Goal: Task Accomplishment & Management: Complete application form

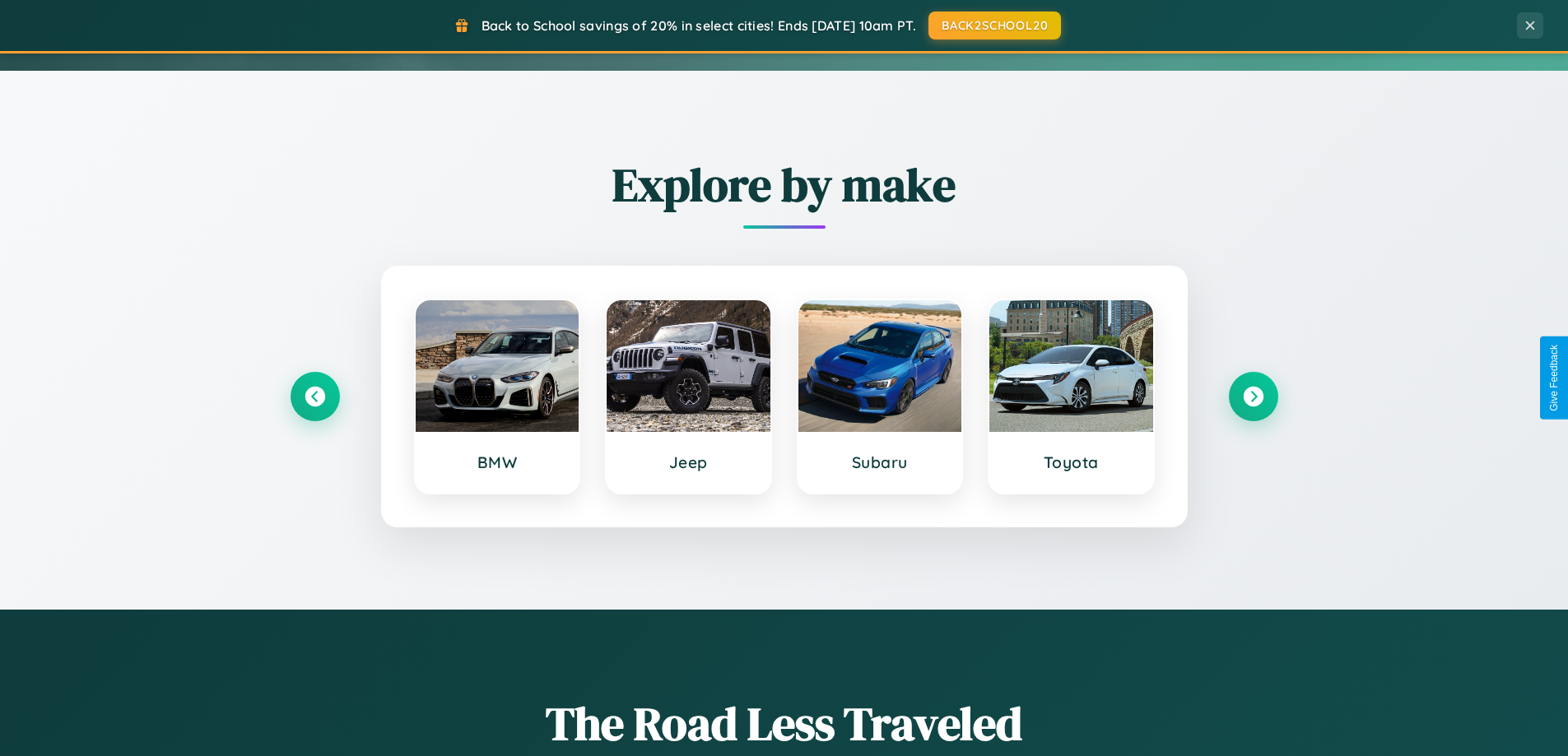
scroll to position [709, 0]
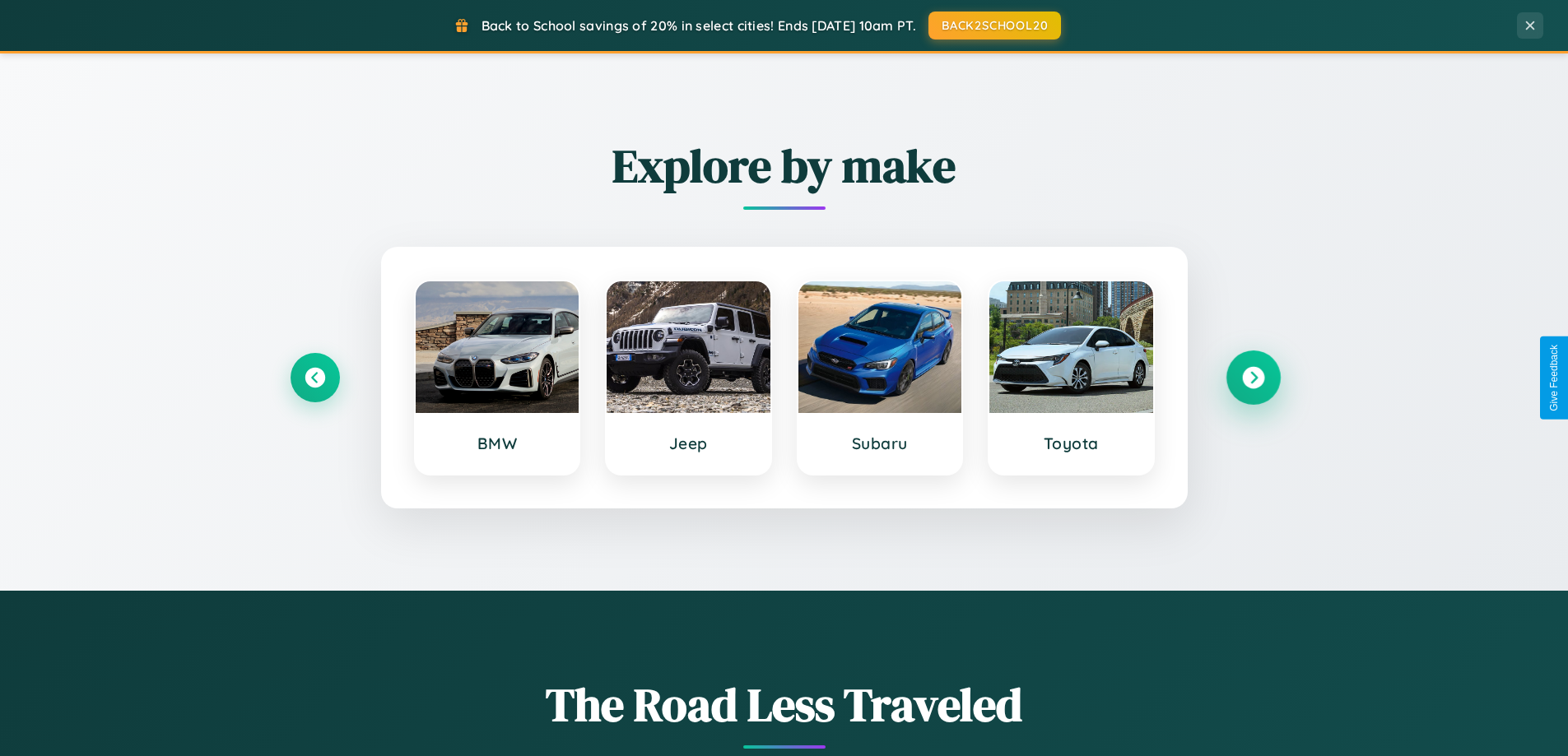
click at [1253, 378] on icon at bounding box center [1252, 378] width 22 height 22
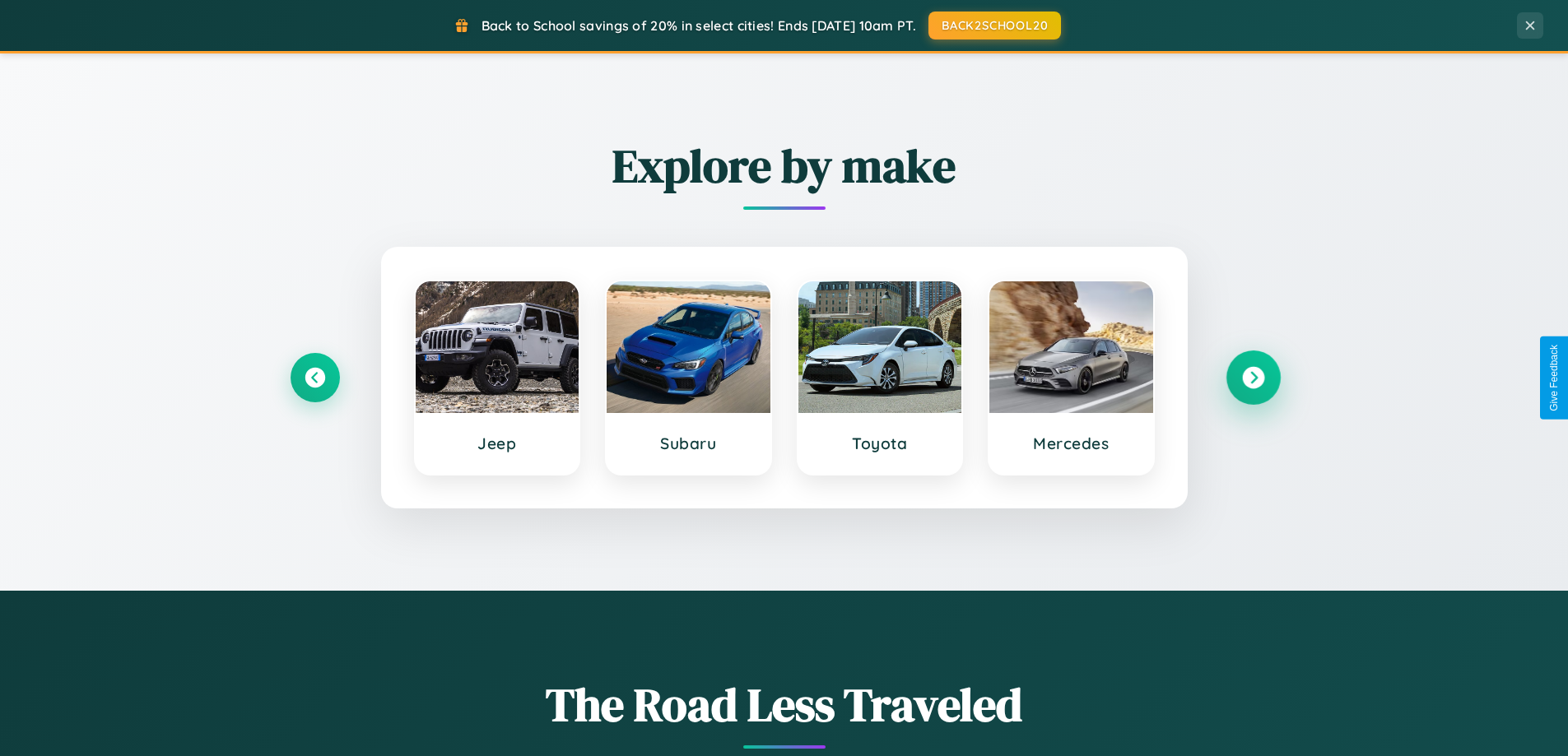
click at [1253, 378] on icon at bounding box center [1252, 378] width 22 height 22
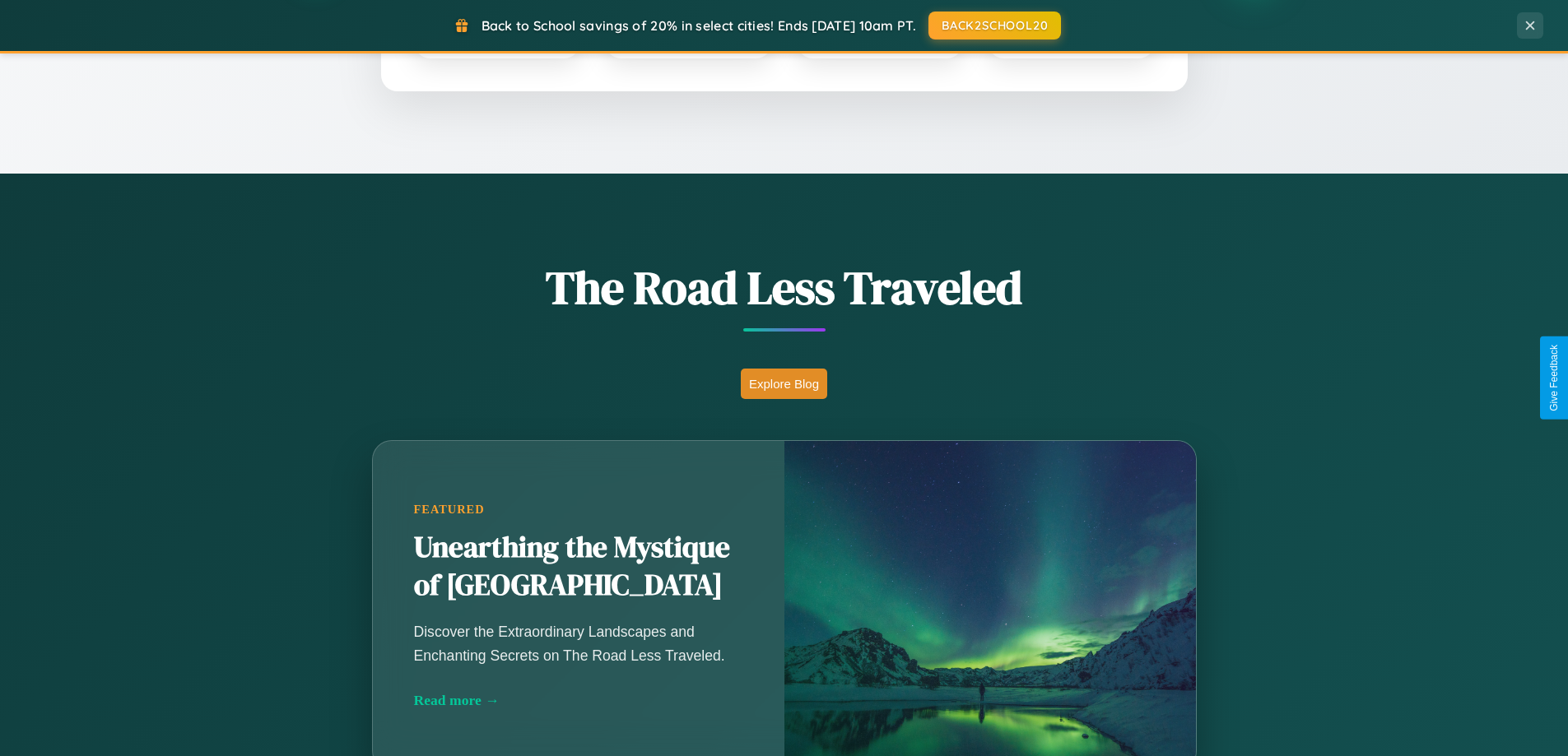
scroll to position [3166, 0]
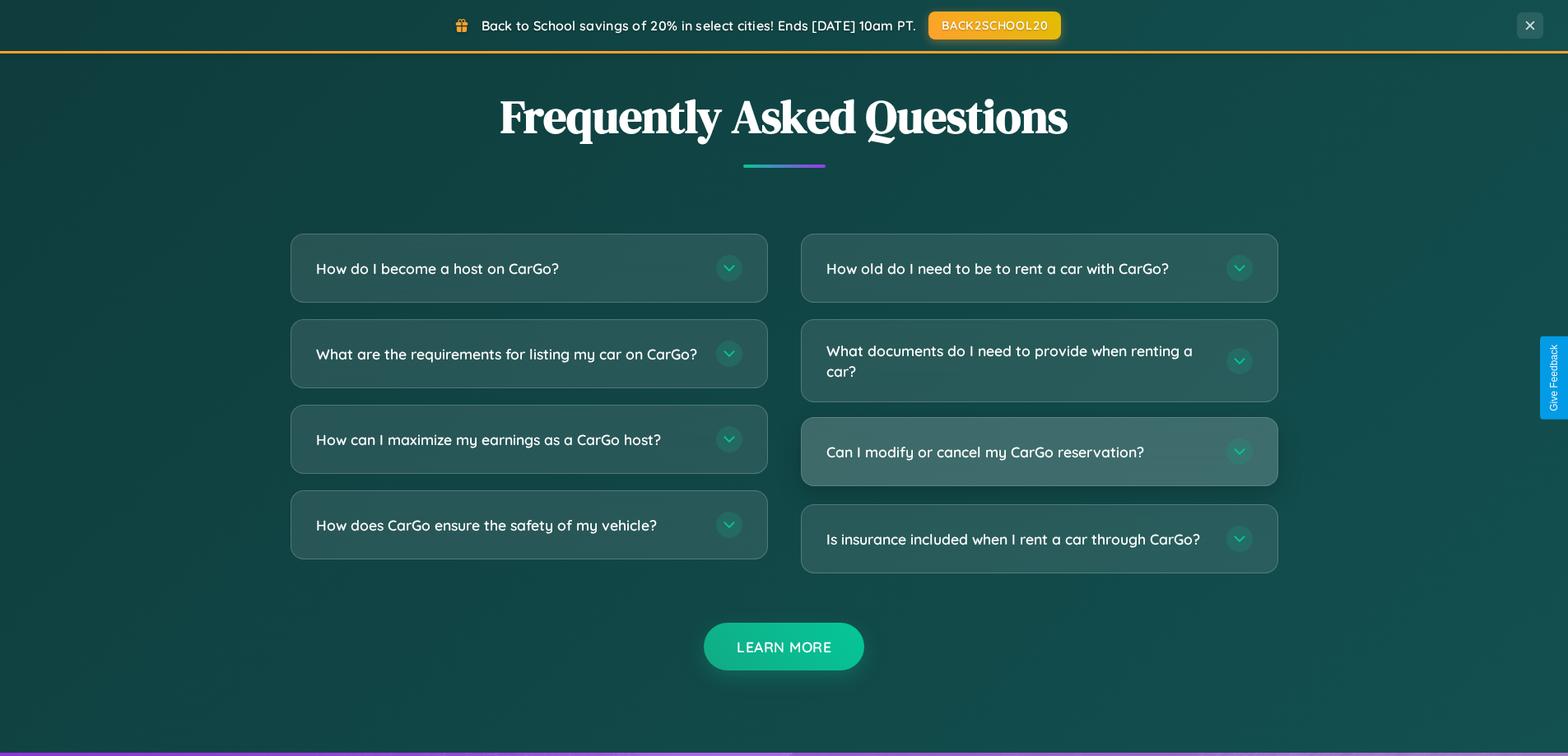
click at [1039, 452] on h3 "Can I modify or cancel my CarGo reservation?" at bounding box center [1019, 452] width 383 height 21
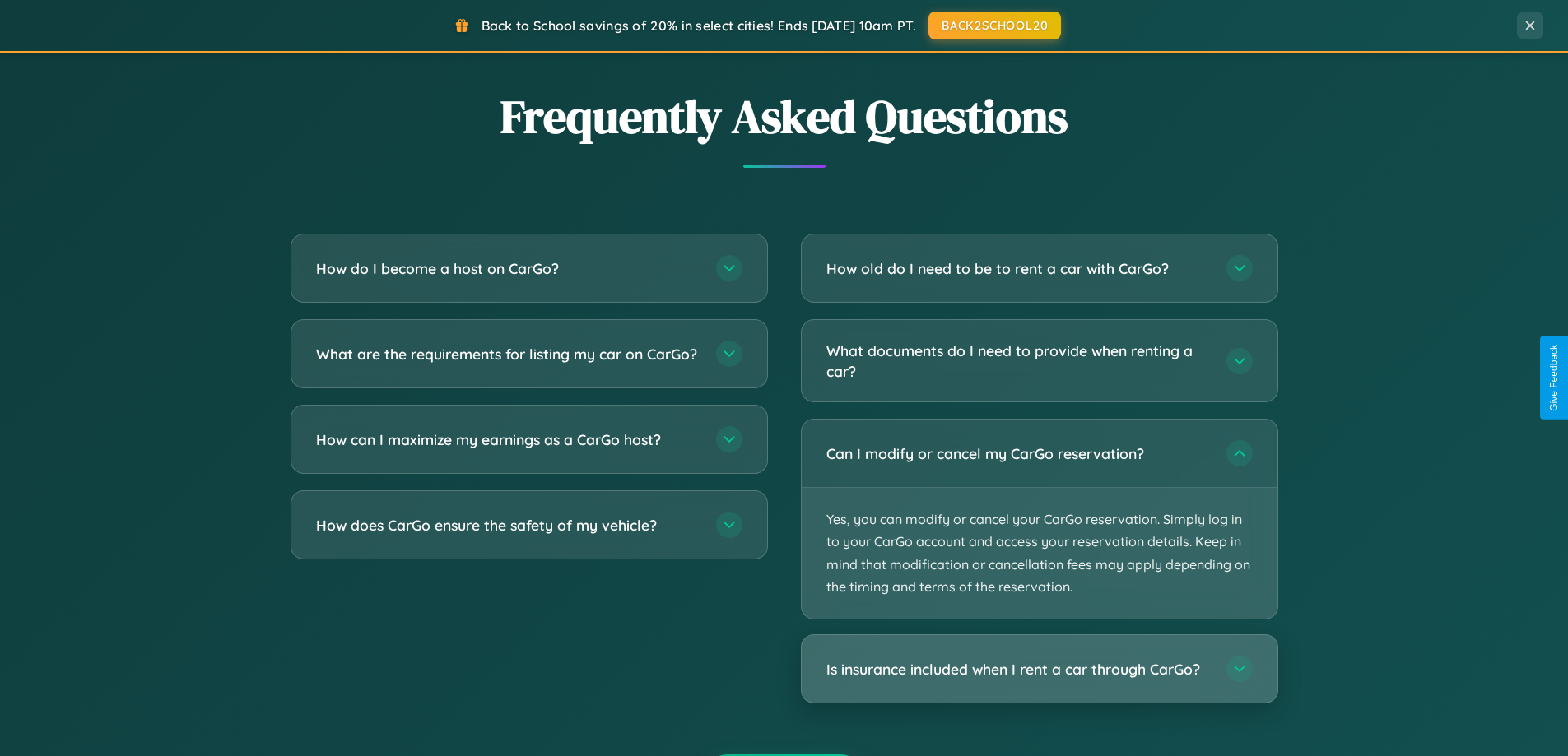
click at [1039, 670] on h3 "Is insurance included when I rent a car through CarGo?" at bounding box center [1019, 669] width 383 height 21
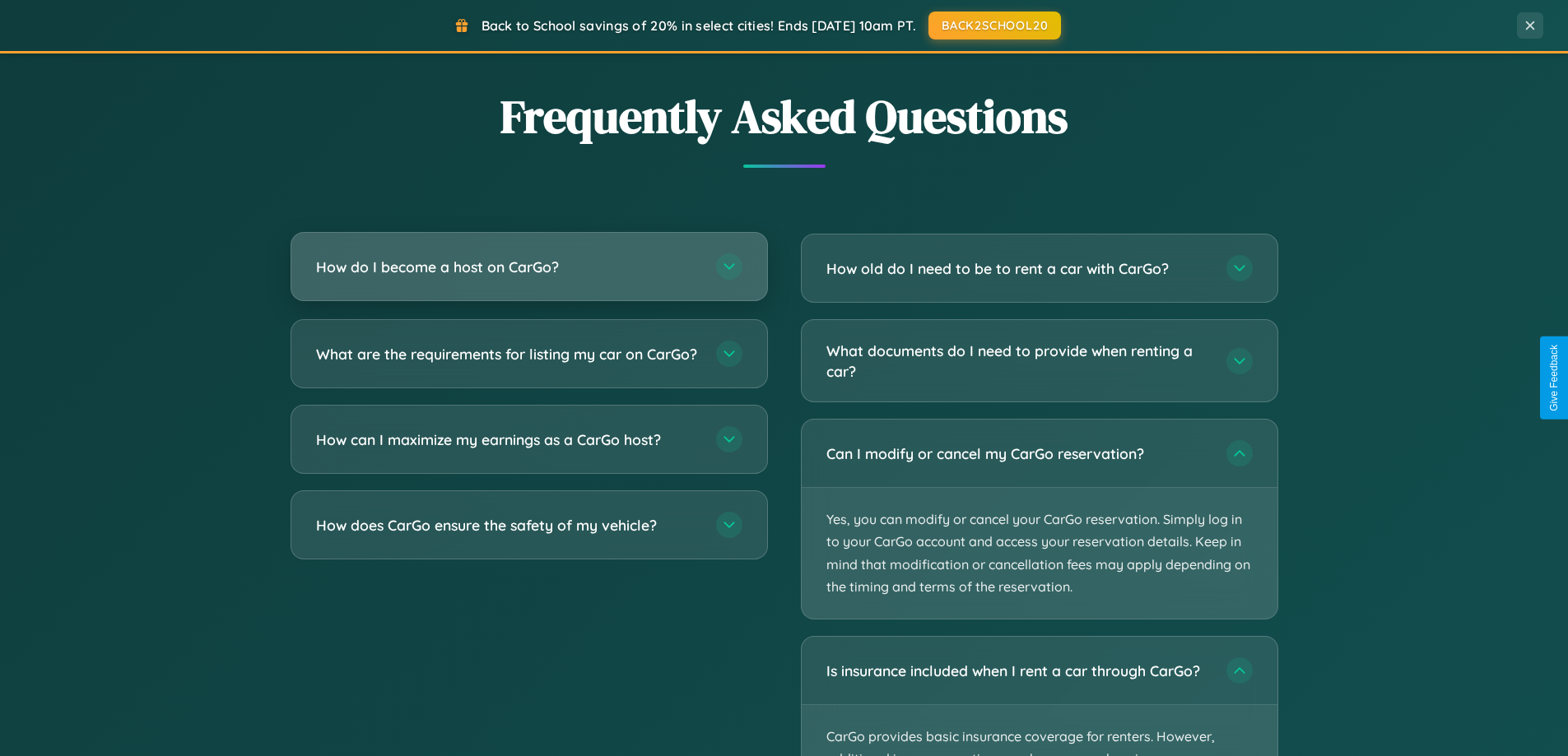
click at [528, 267] on h3 "How do I become a host on CarGo?" at bounding box center [507, 267] width 383 height 21
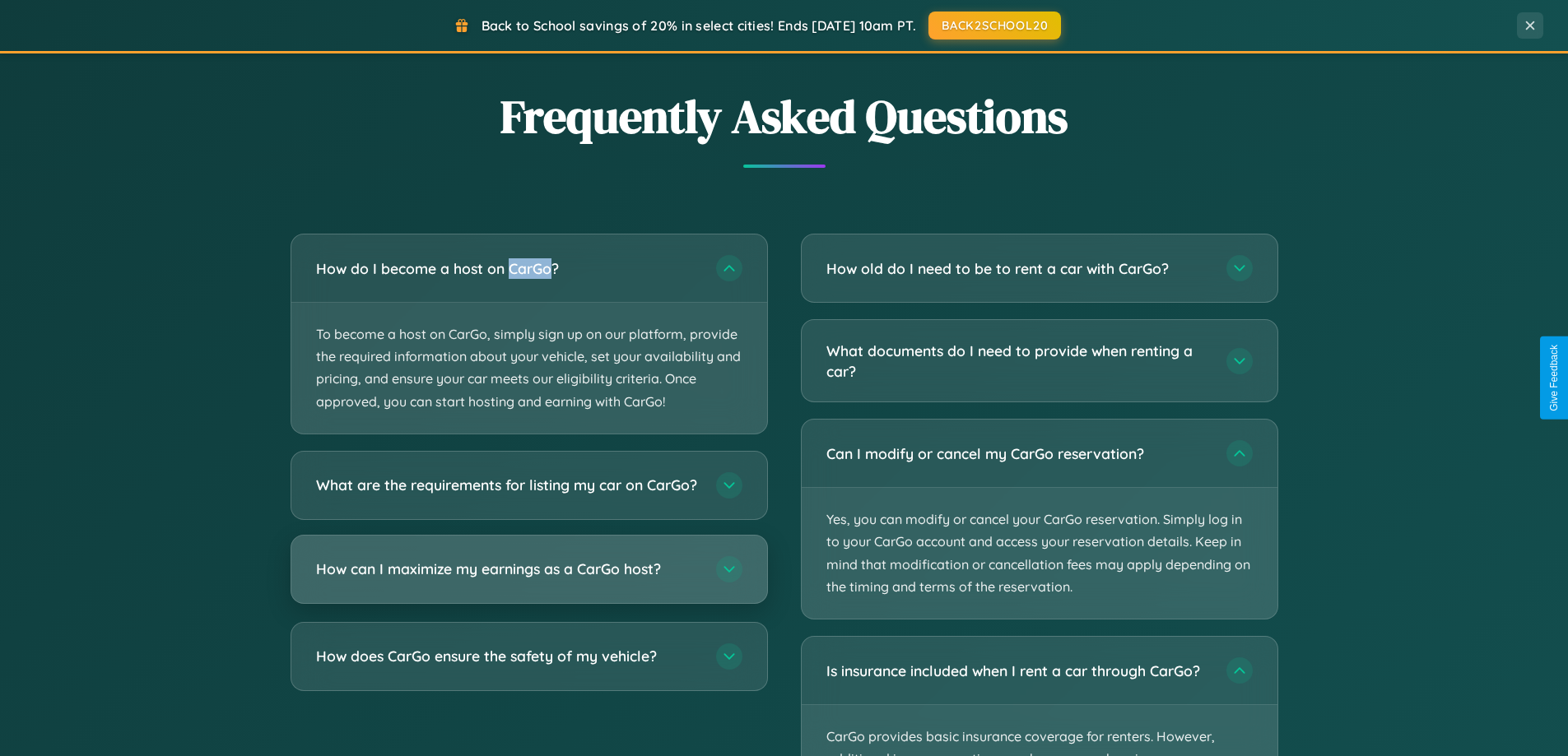
click at [528, 580] on h3 "How can I maximize my earnings as a CarGo host?" at bounding box center [507, 569] width 383 height 21
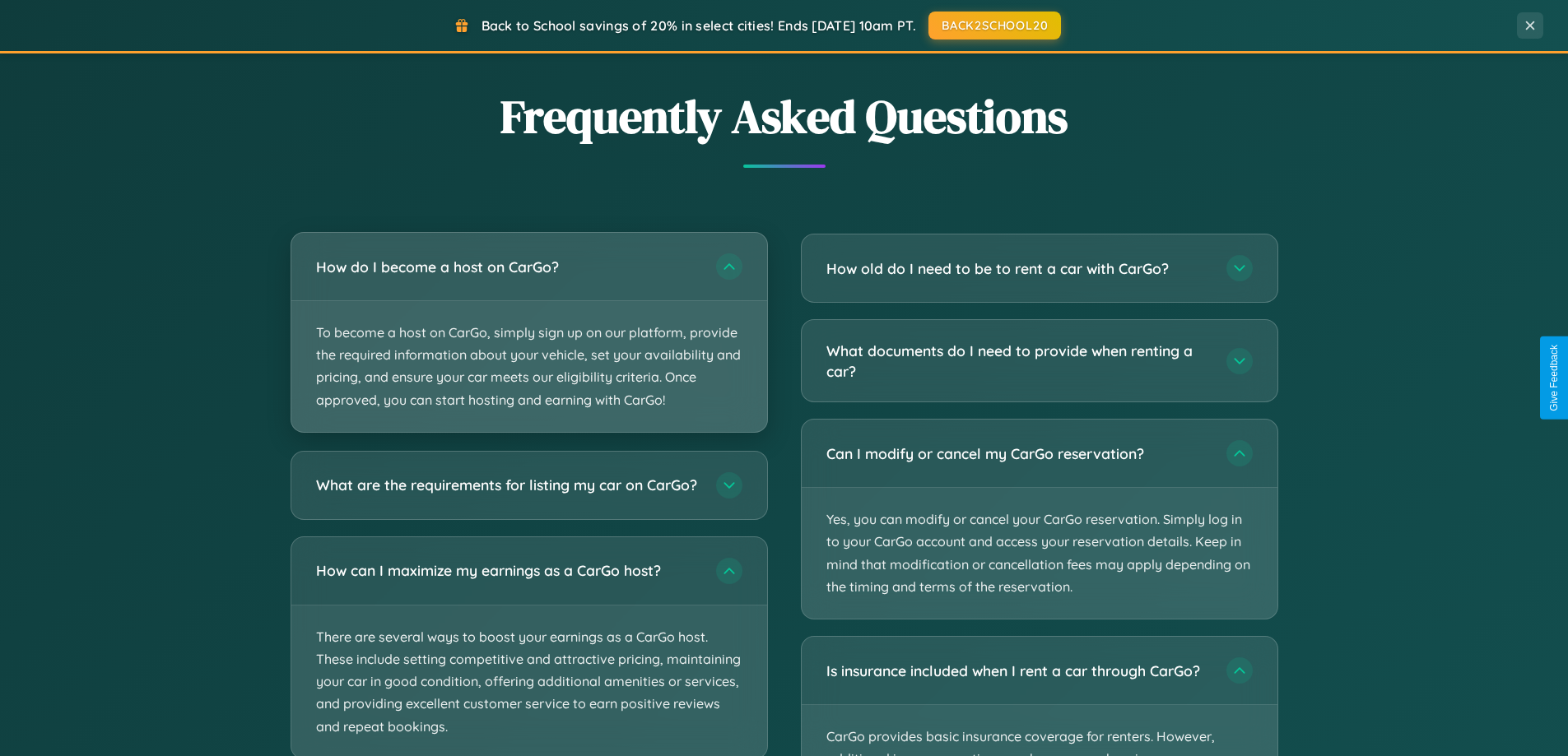
click at [528, 333] on p "To become a host on CarGo, simply sign up on our platform, provide the required…" at bounding box center [529, 366] width 476 height 131
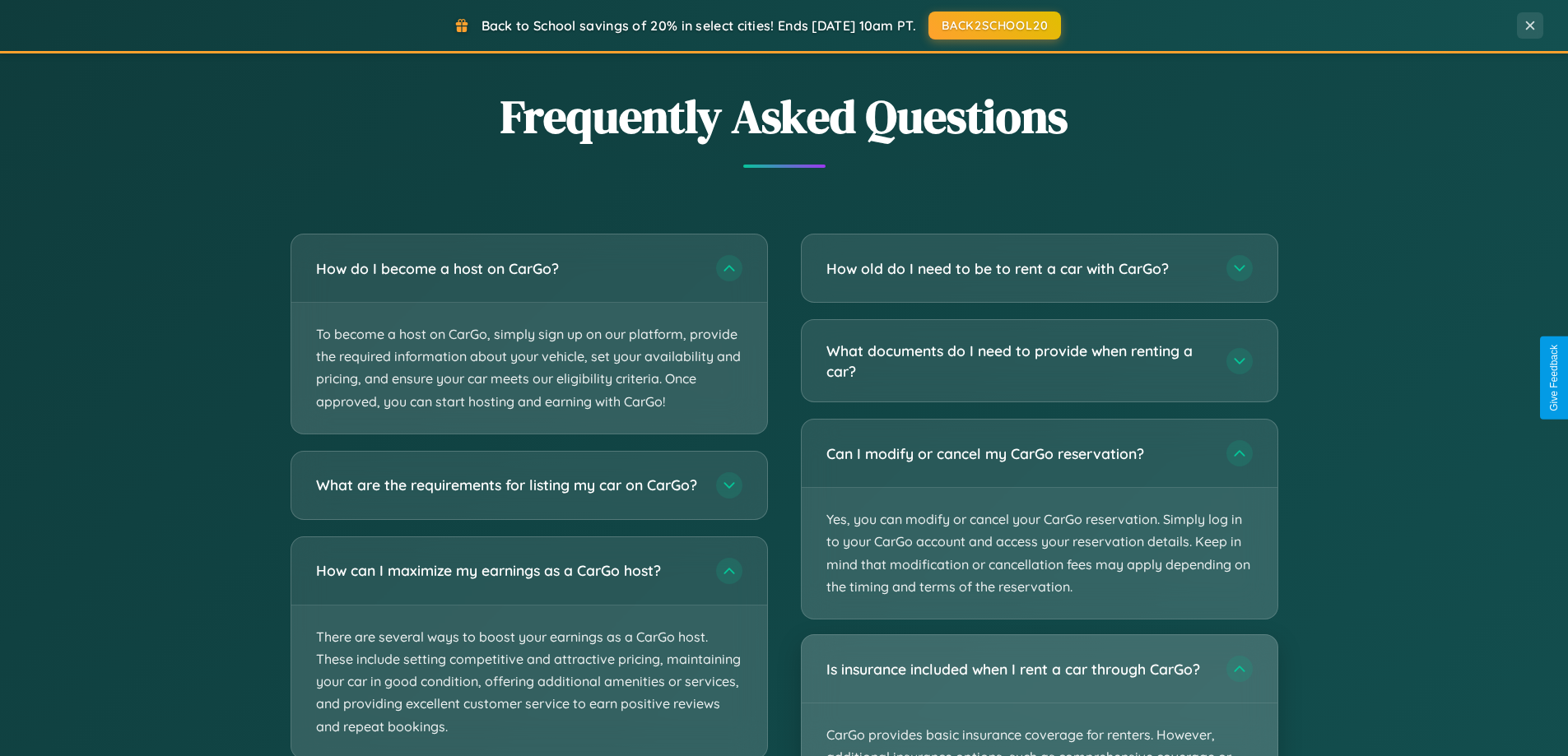
click at [1039, 695] on div "Is insurance included when I rent a car through CarGo?" at bounding box center [1040, 668] width 476 height 68
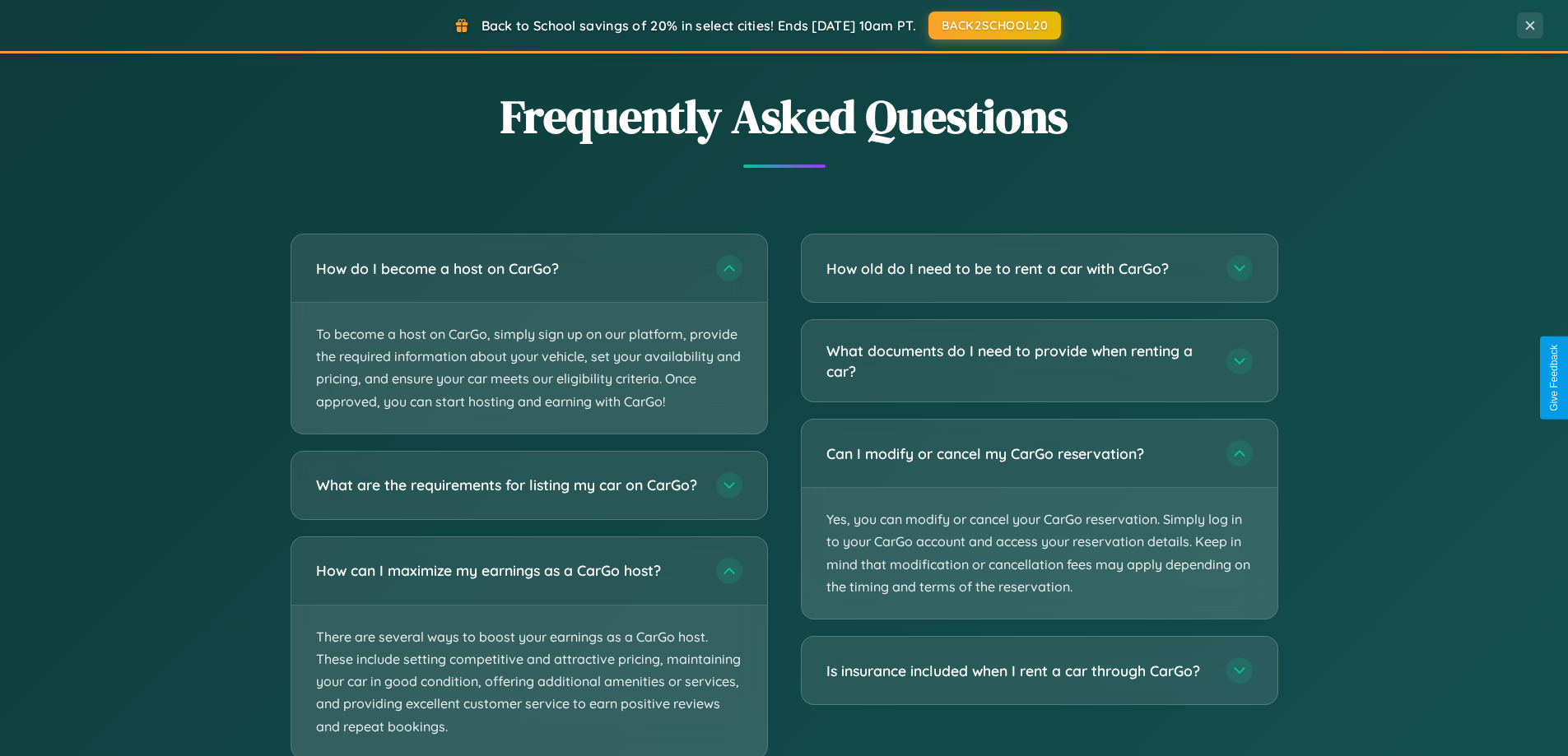
scroll to position [3269, 0]
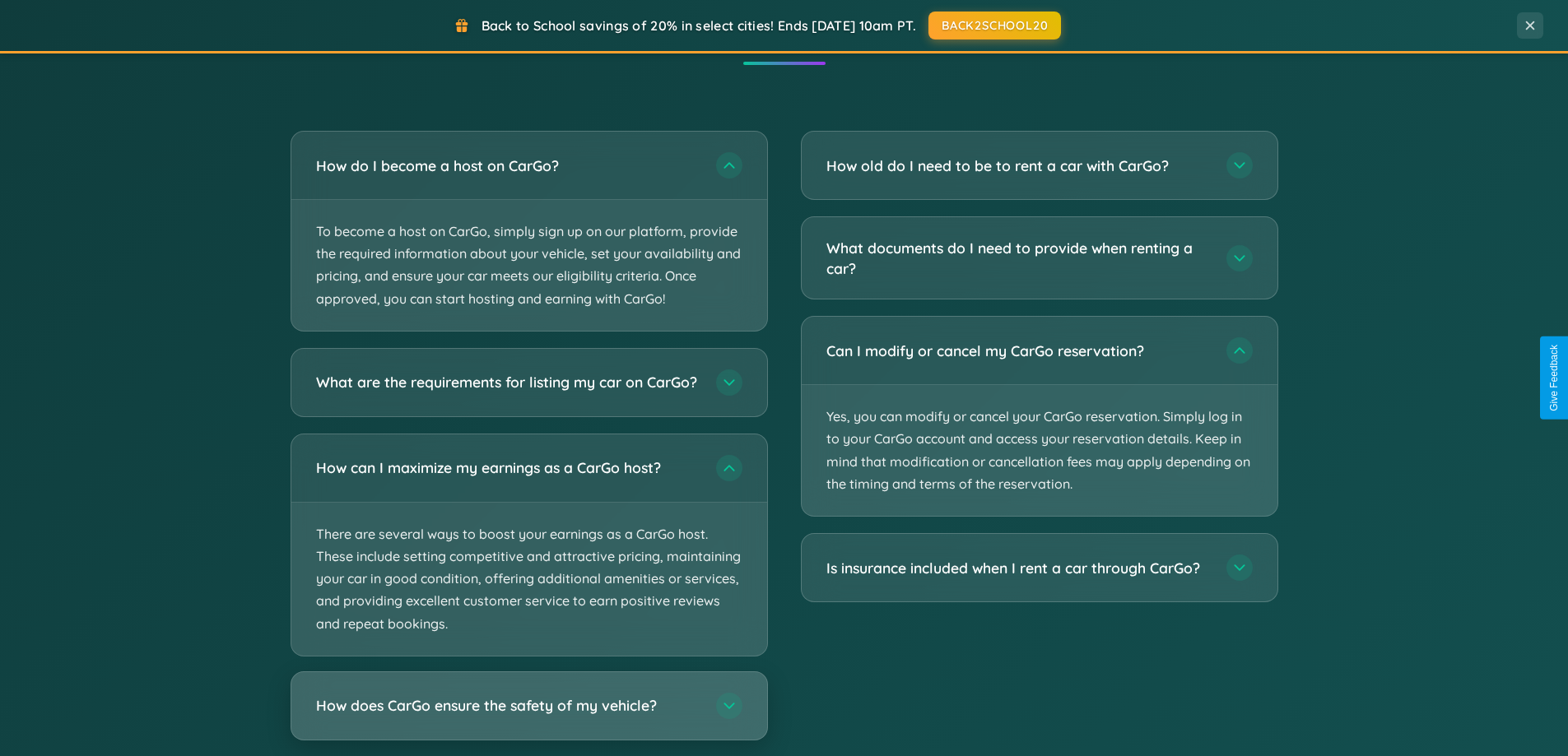
click at [528, 716] on h3 "How does CarGo ensure the safety of my vehicle?" at bounding box center [507, 705] width 383 height 21
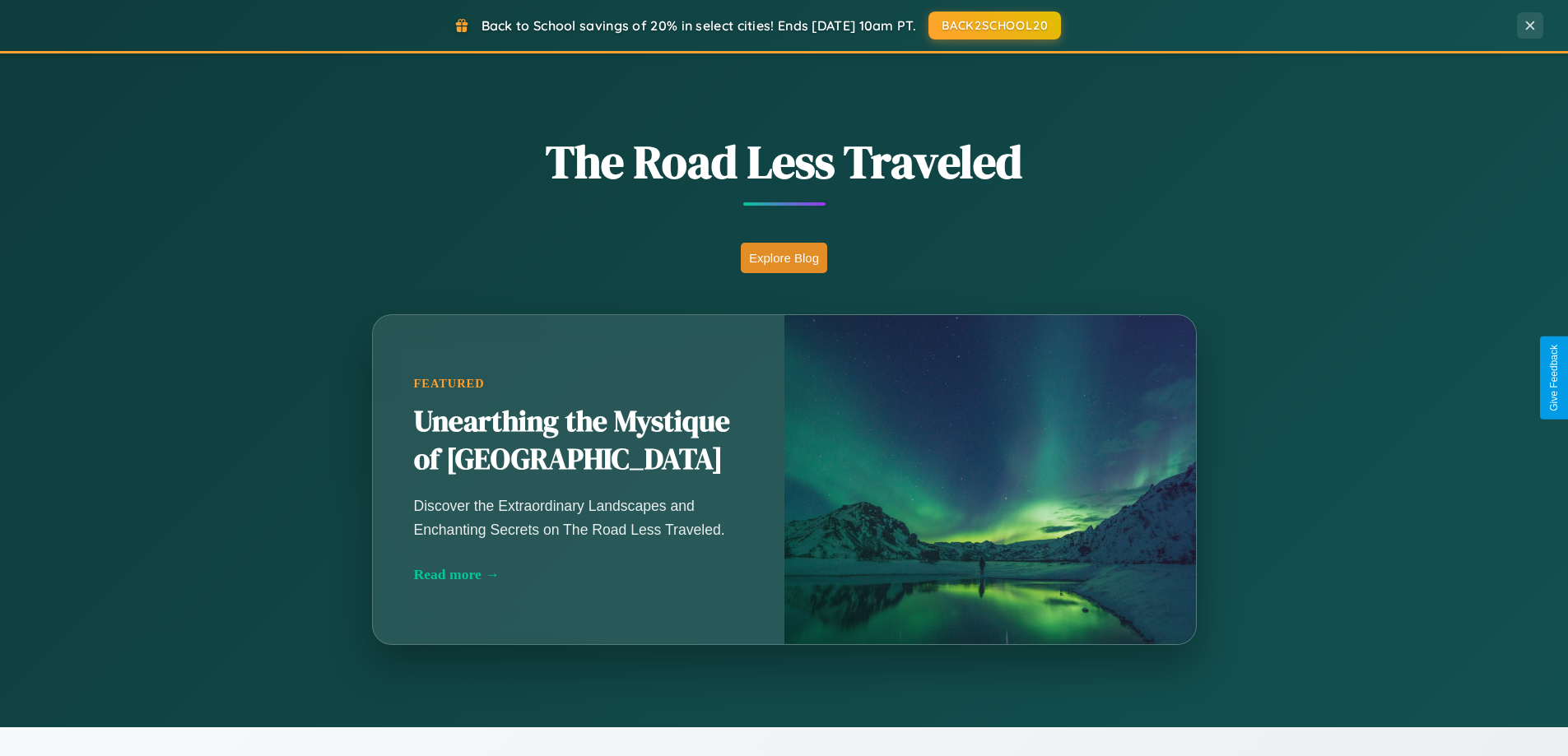
scroll to position [1133, 0]
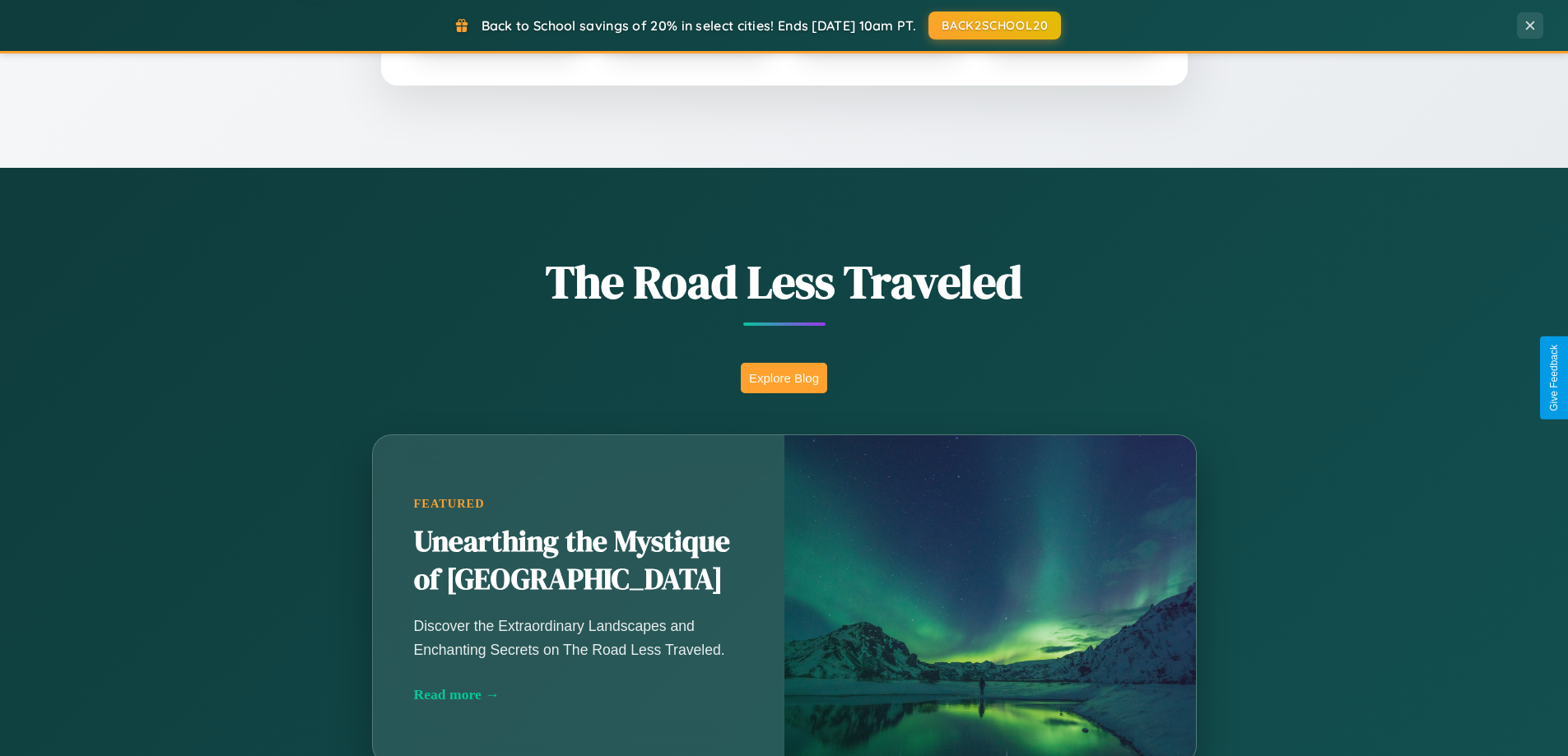
click at [784, 378] on button "Explore Blog" at bounding box center [784, 378] width 87 height 31
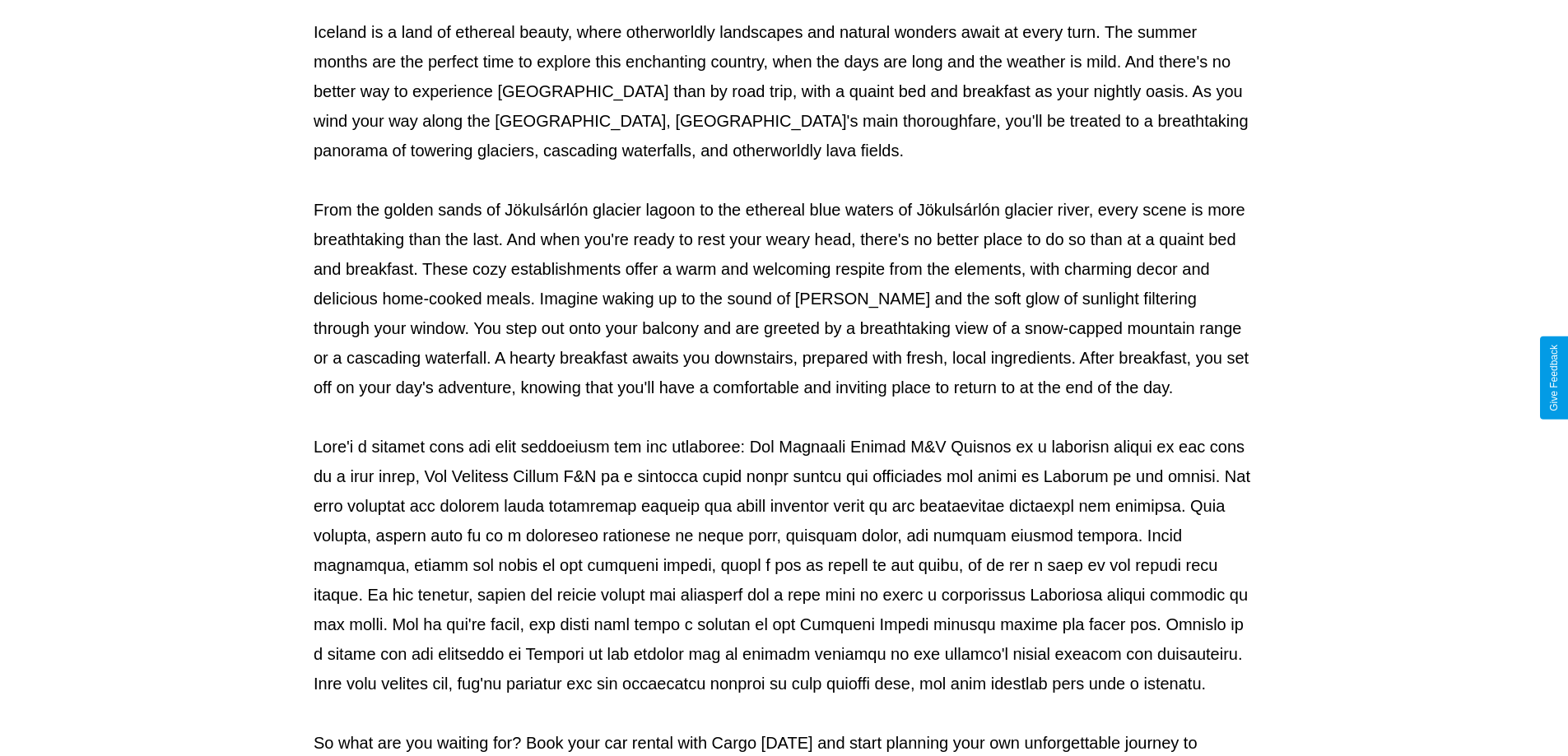
scroll to position [532, 0]
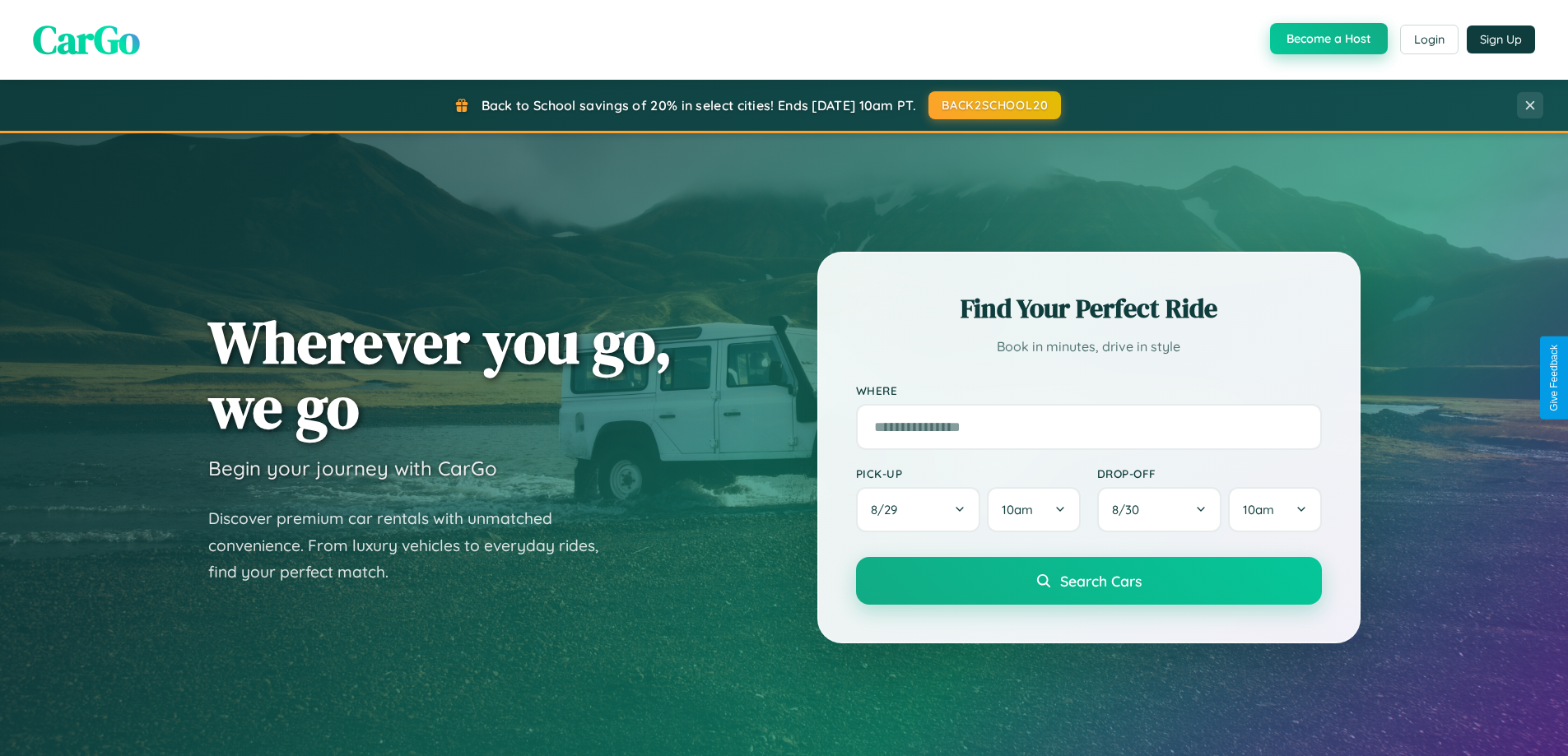
click at [1327, 39] on button "Become a Host" at bounding box center [1329, 38] width 117 height 31
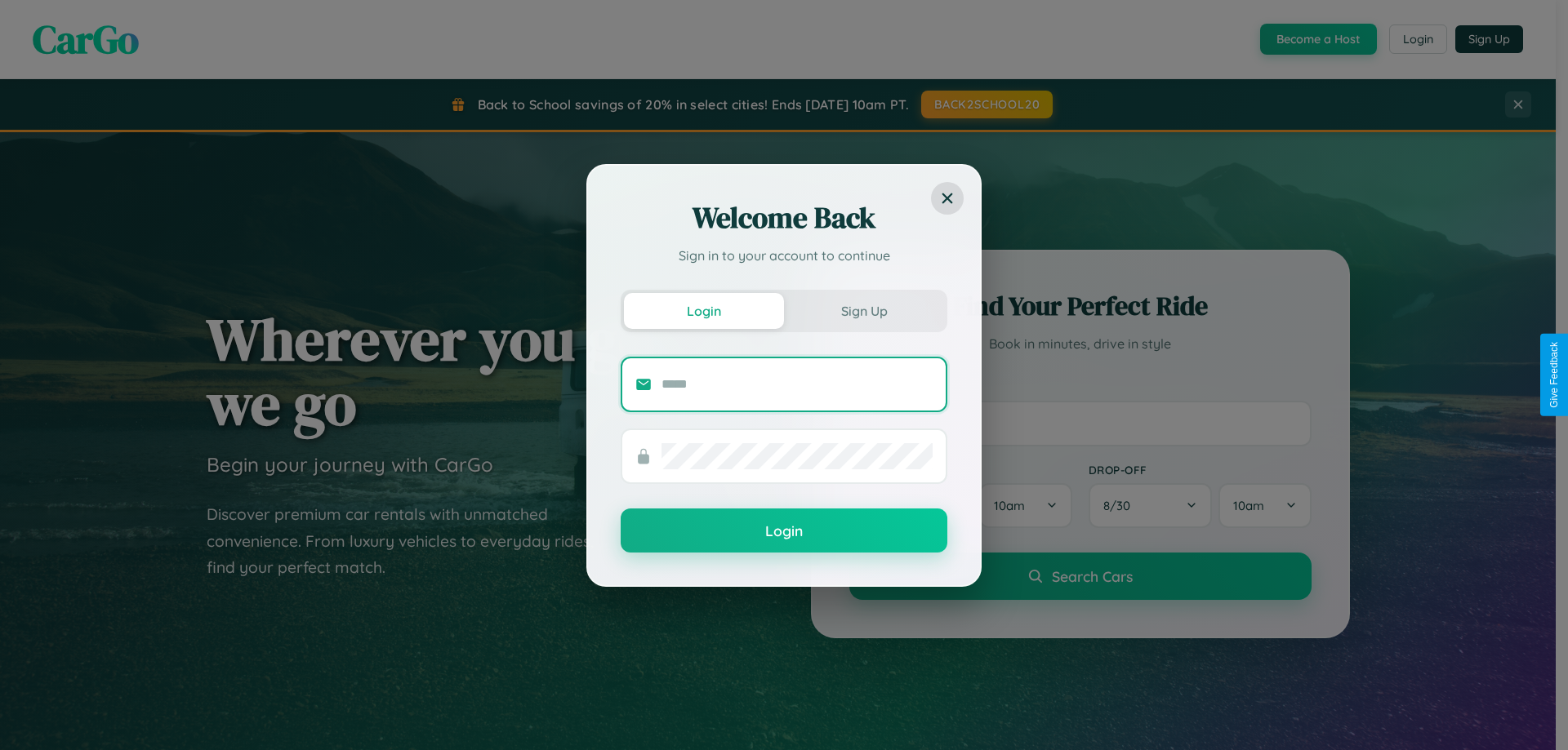
click at [797, 384] on input "text" at bounding box center [797, 385] width 272 height 26
type input "**********"
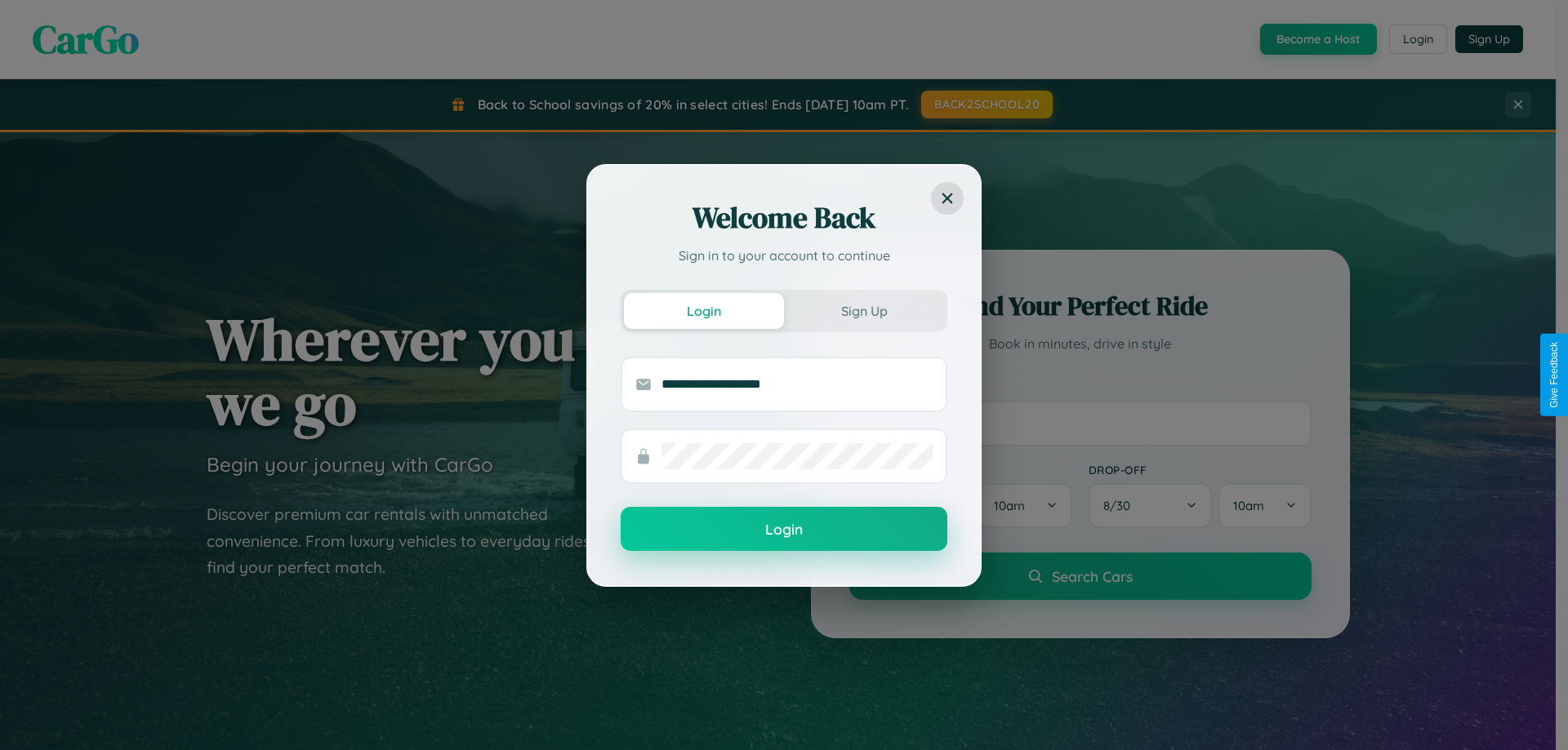
click at [784, 529] on button "Login" at bounding box center [784, 529] width 326 height 44
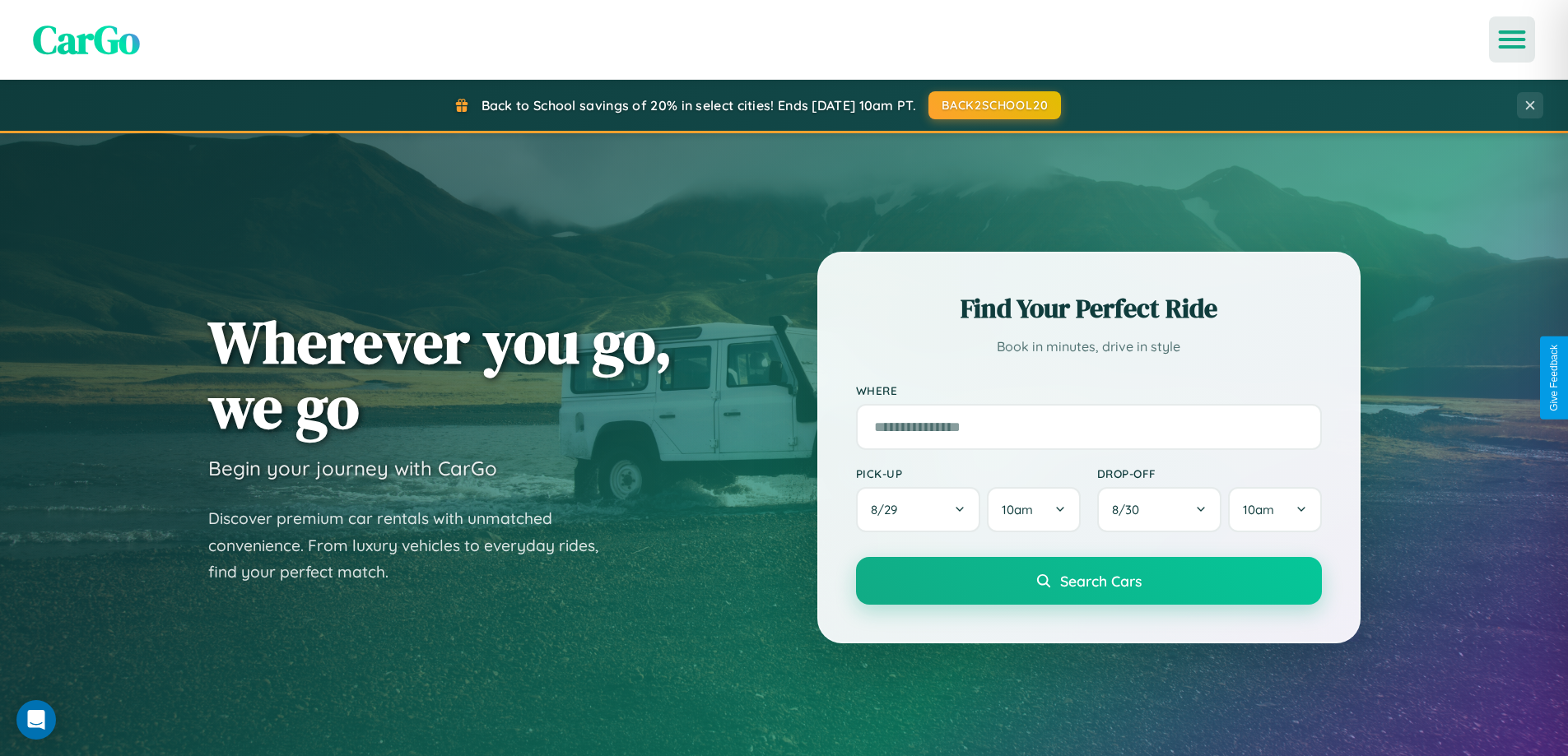
click at [1512, 39] on icon "Open menu" at bounding box center [1512, 40] width 24 height 15
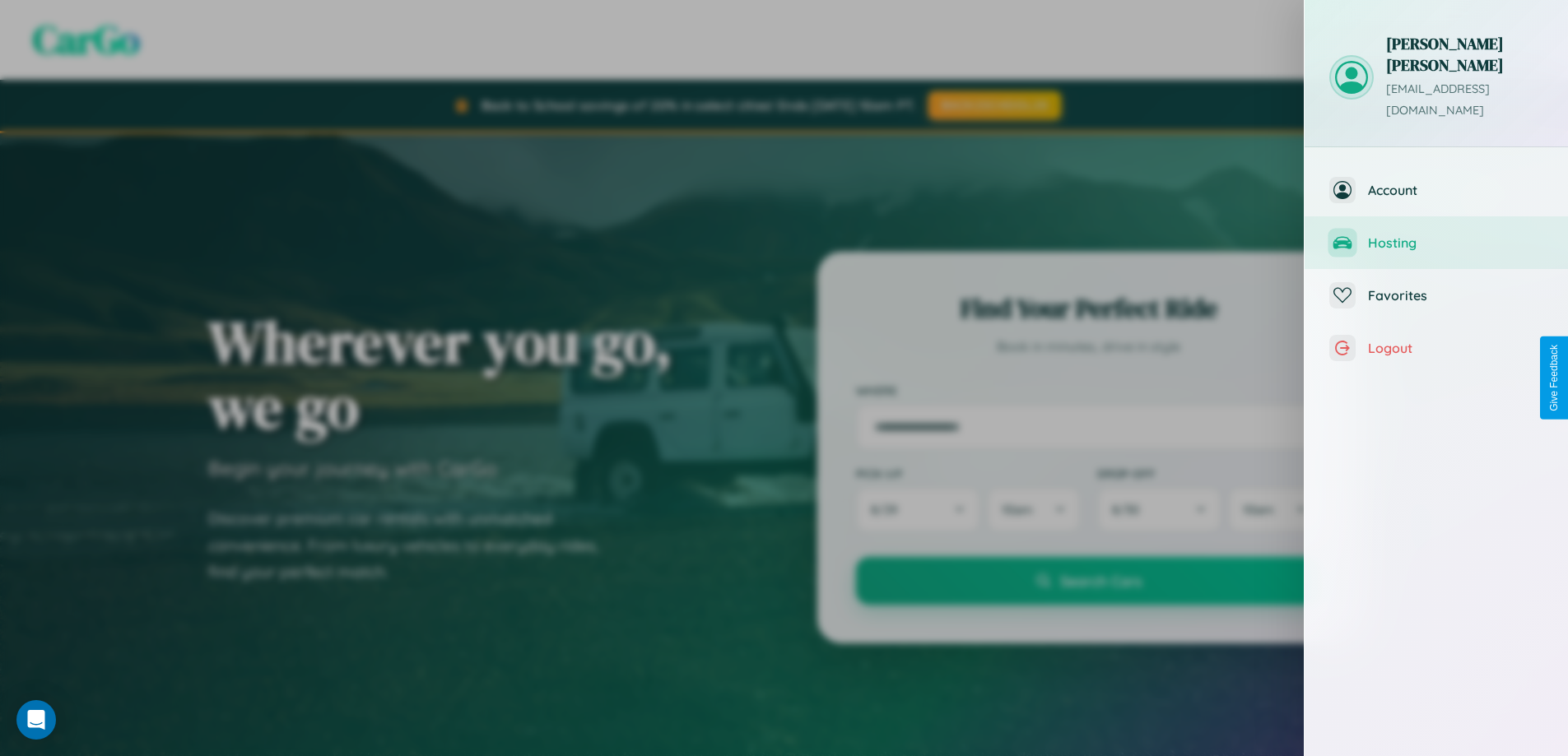
click at [1436, 235] on span "Hosting" at bounding box center [1455, 242] width 175 height 16
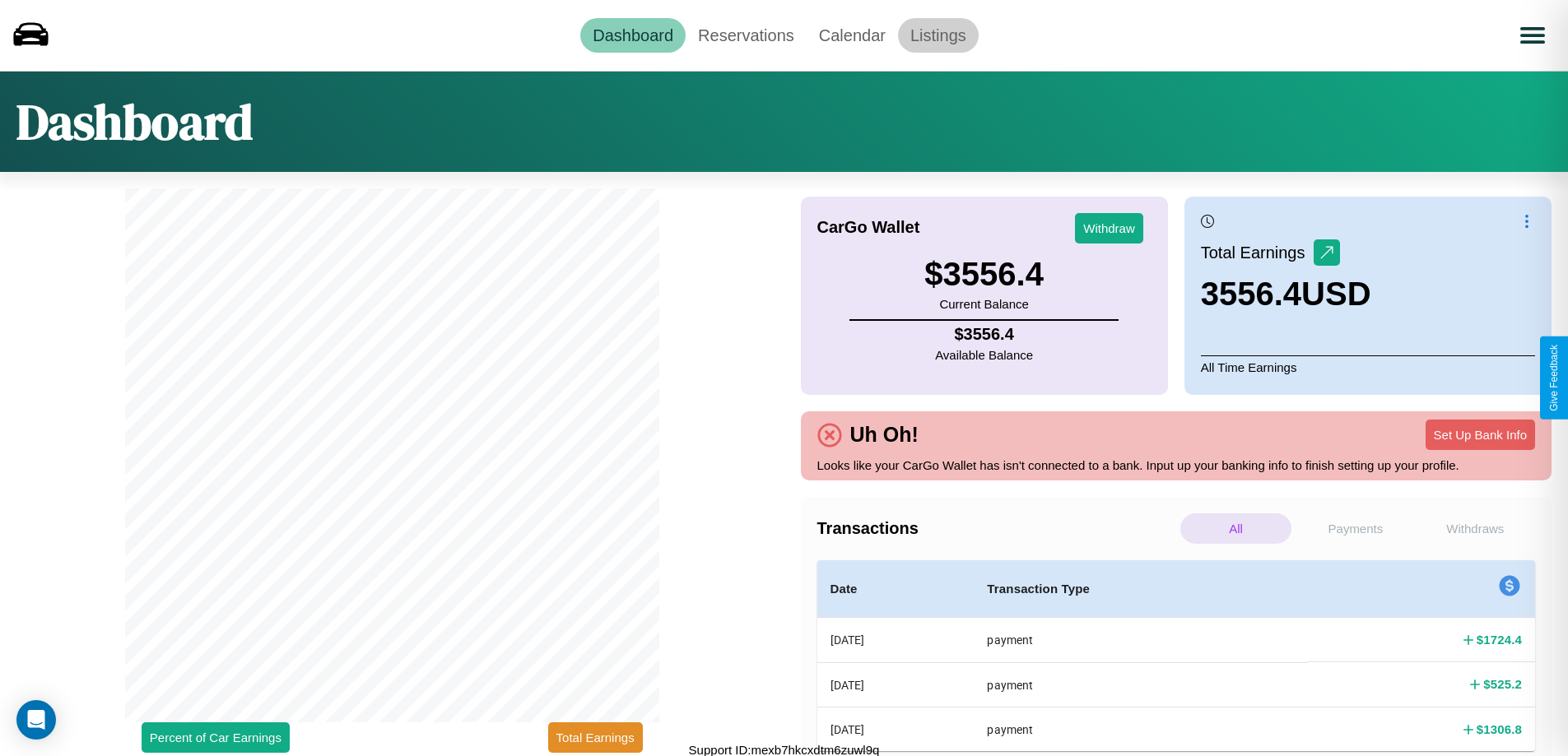
click at [938, 34] on link "Listings" at bounding box center [939, 35] width 81 height 34
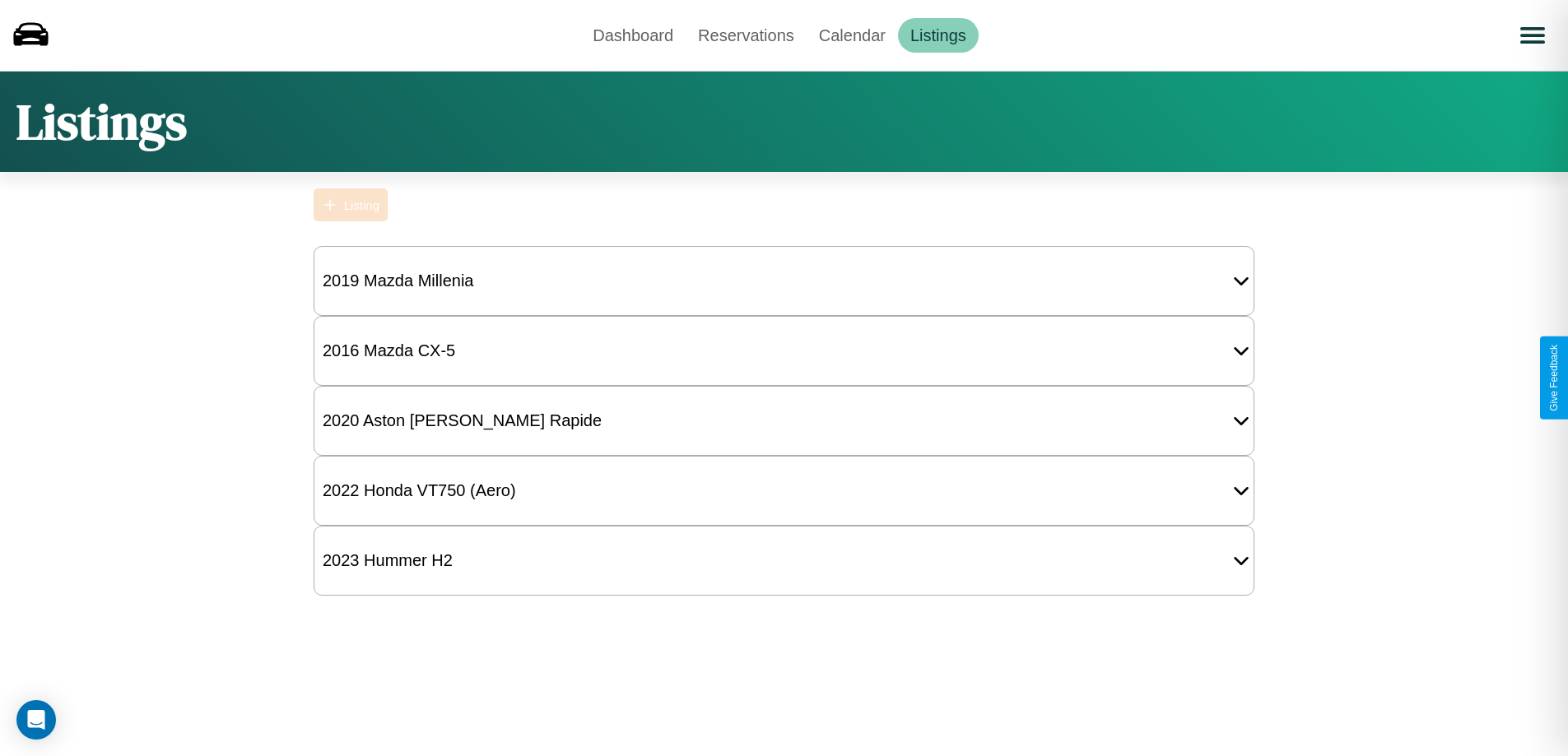
click at [351, 205] on div "Listing" at bounding box center [361, 205] width 35 height 14
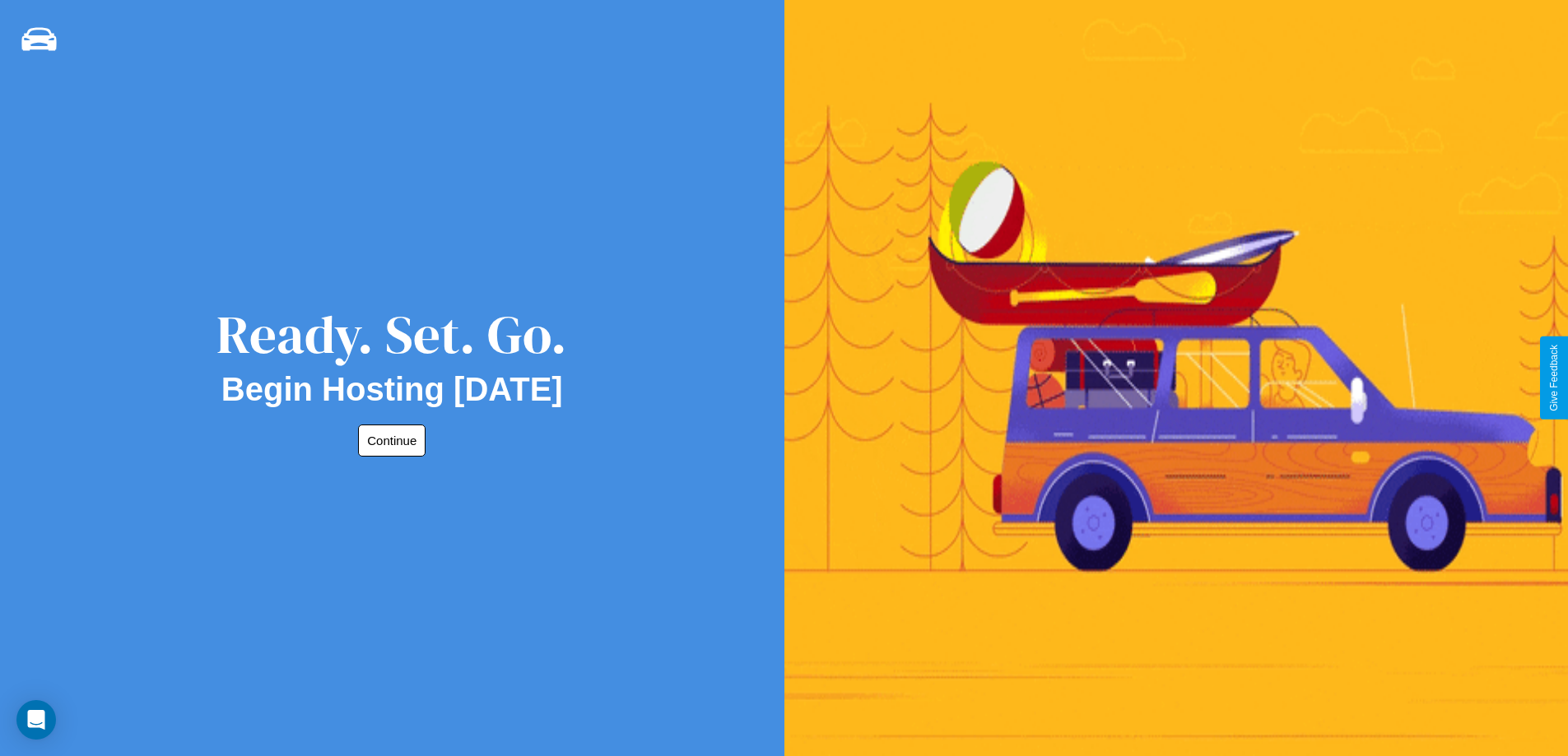
click at [388, 440] on button "Continue" at bounding box center [391, 440] width 68 height 32
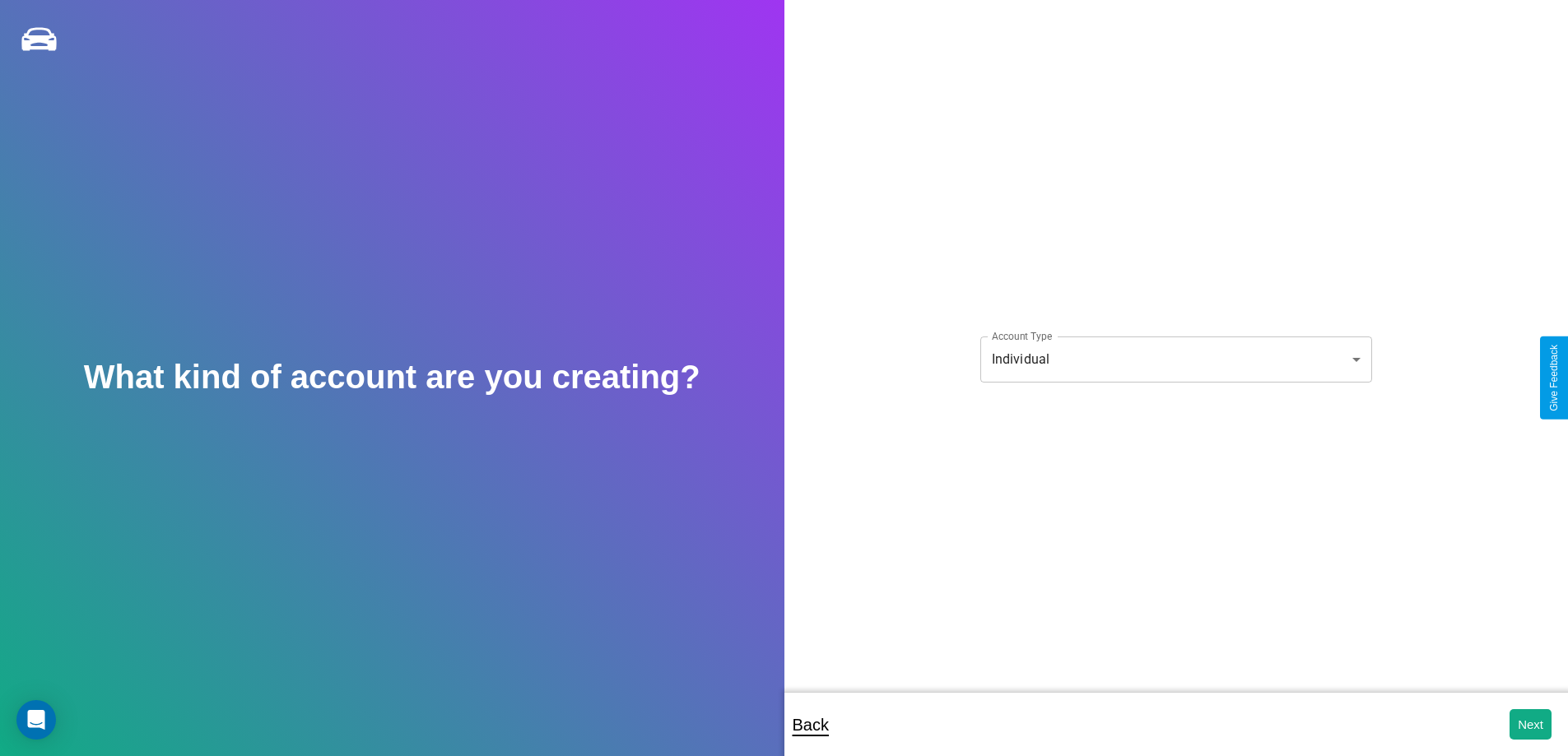
click at [1175, 358] on body "**********" at bounding box center [784, 389] width 1568 height 778
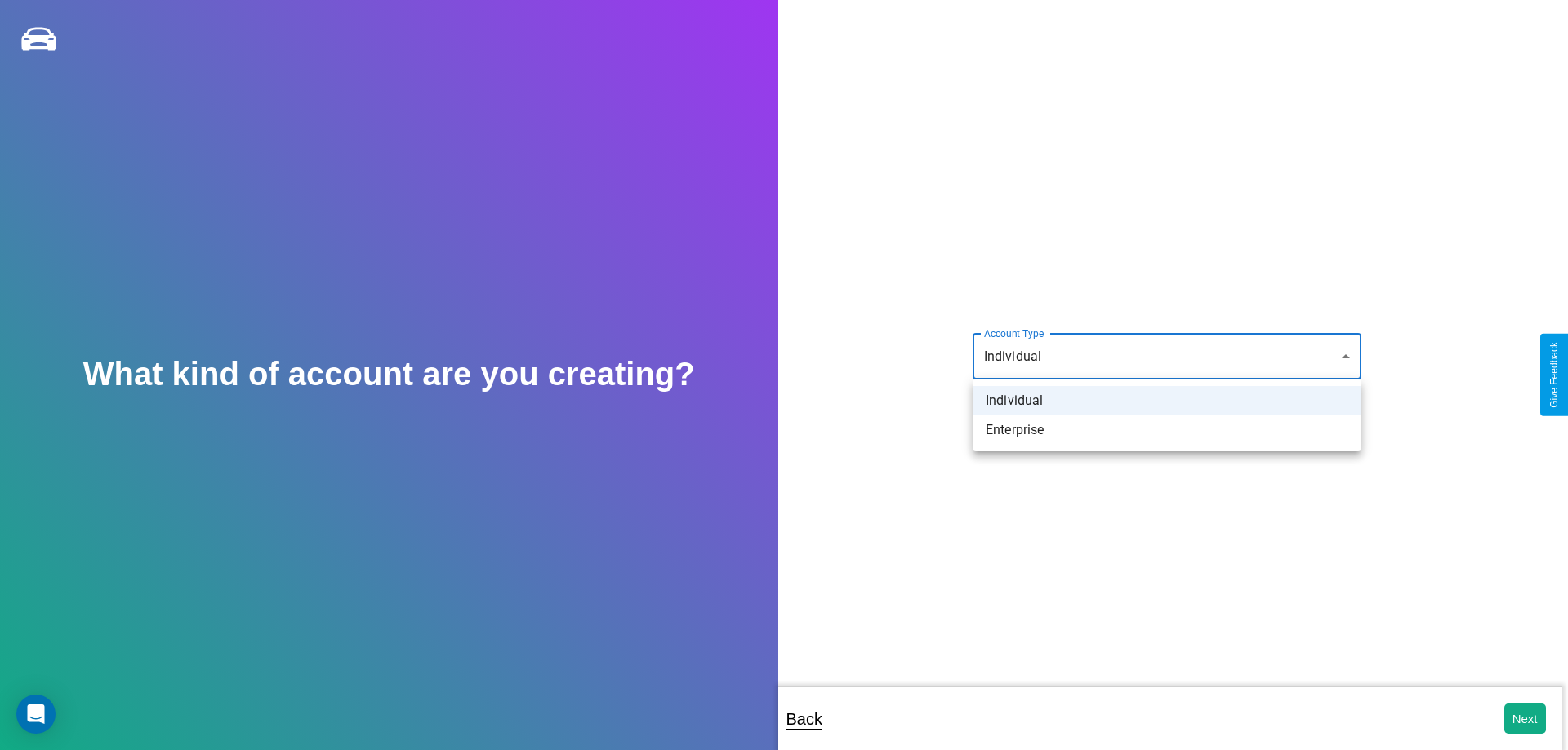
click at [1167, 401] on li "Individual" at bounding box center [1167, 400] width 389 height 29
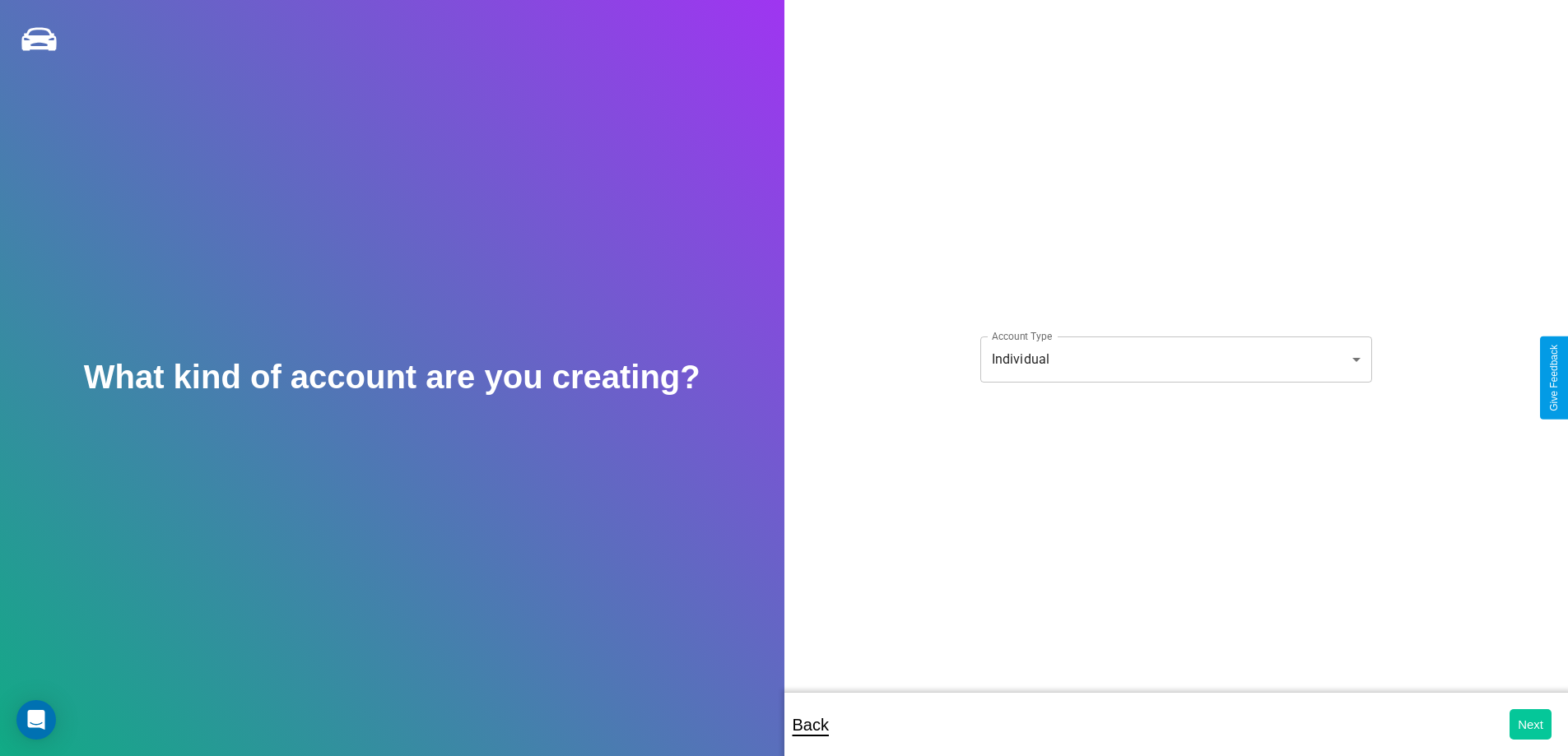
click at [1530, 725] on button "Next" at bounding box center [1531, 725] width 42 height 31
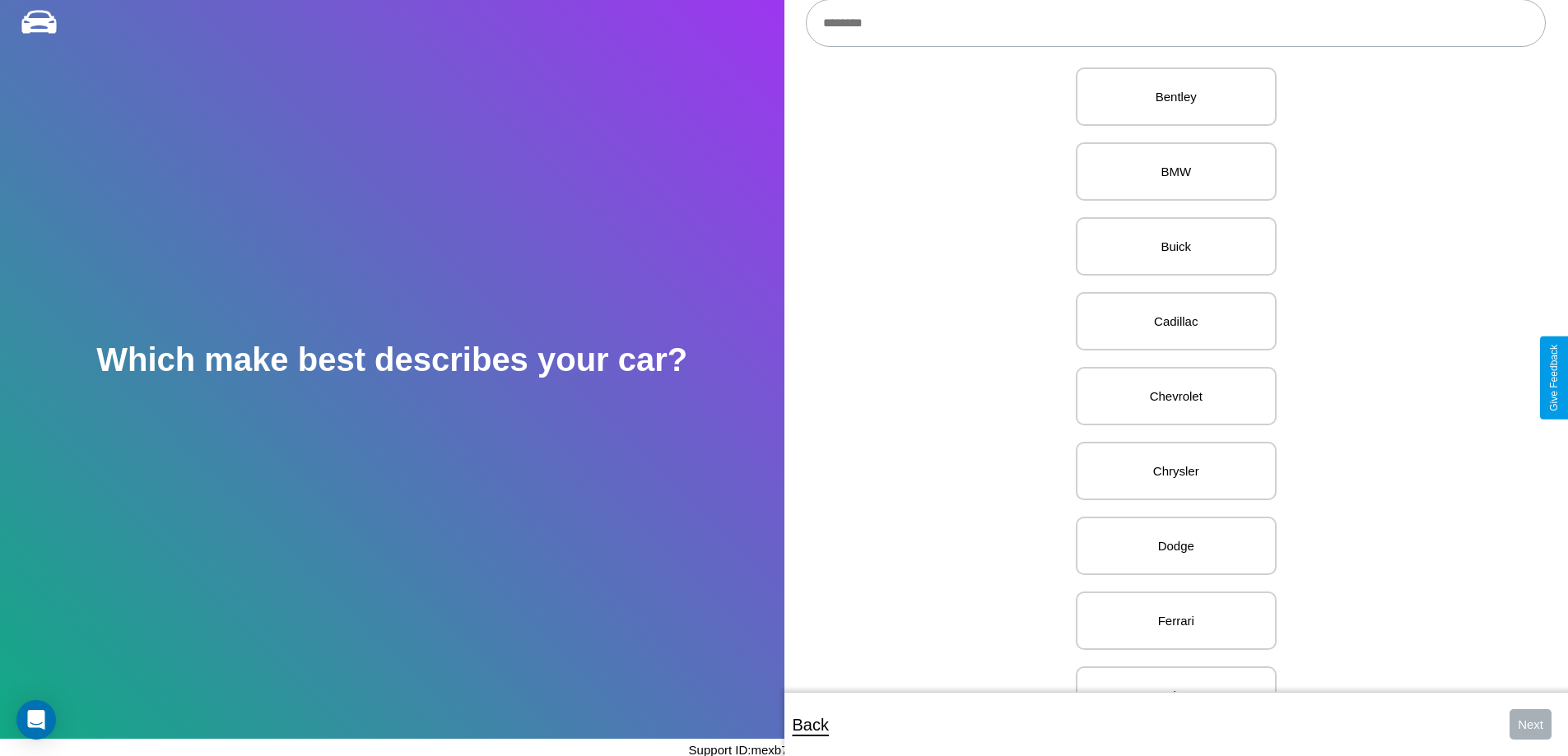
scroll to position [413, 0]
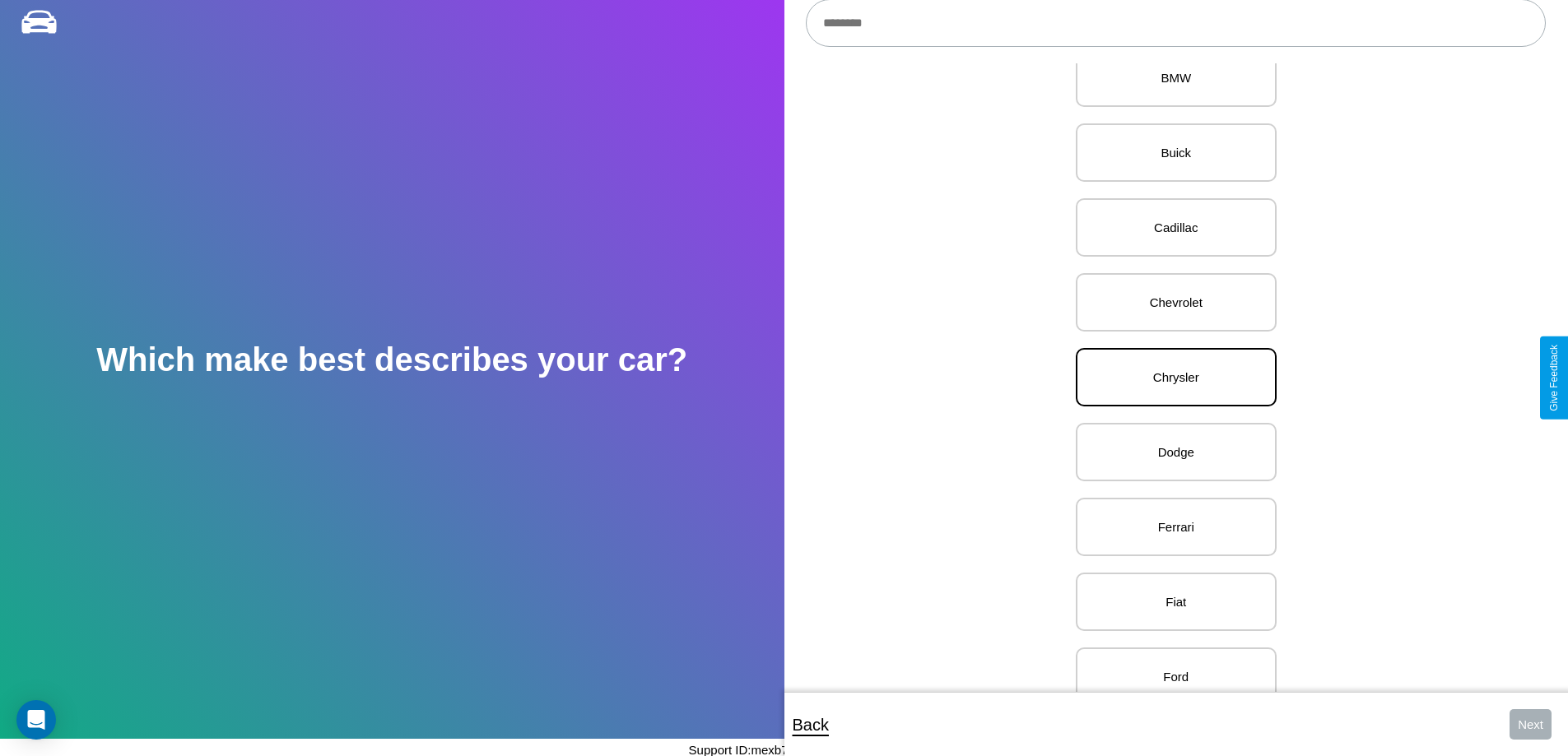
click at [1169, 378] on p "Chrysler" at bounding box center [1176, 377] width 165 height 22
click at [1530, 725] on button "Next" at bounding box center [1531, 725] width 42 height 31
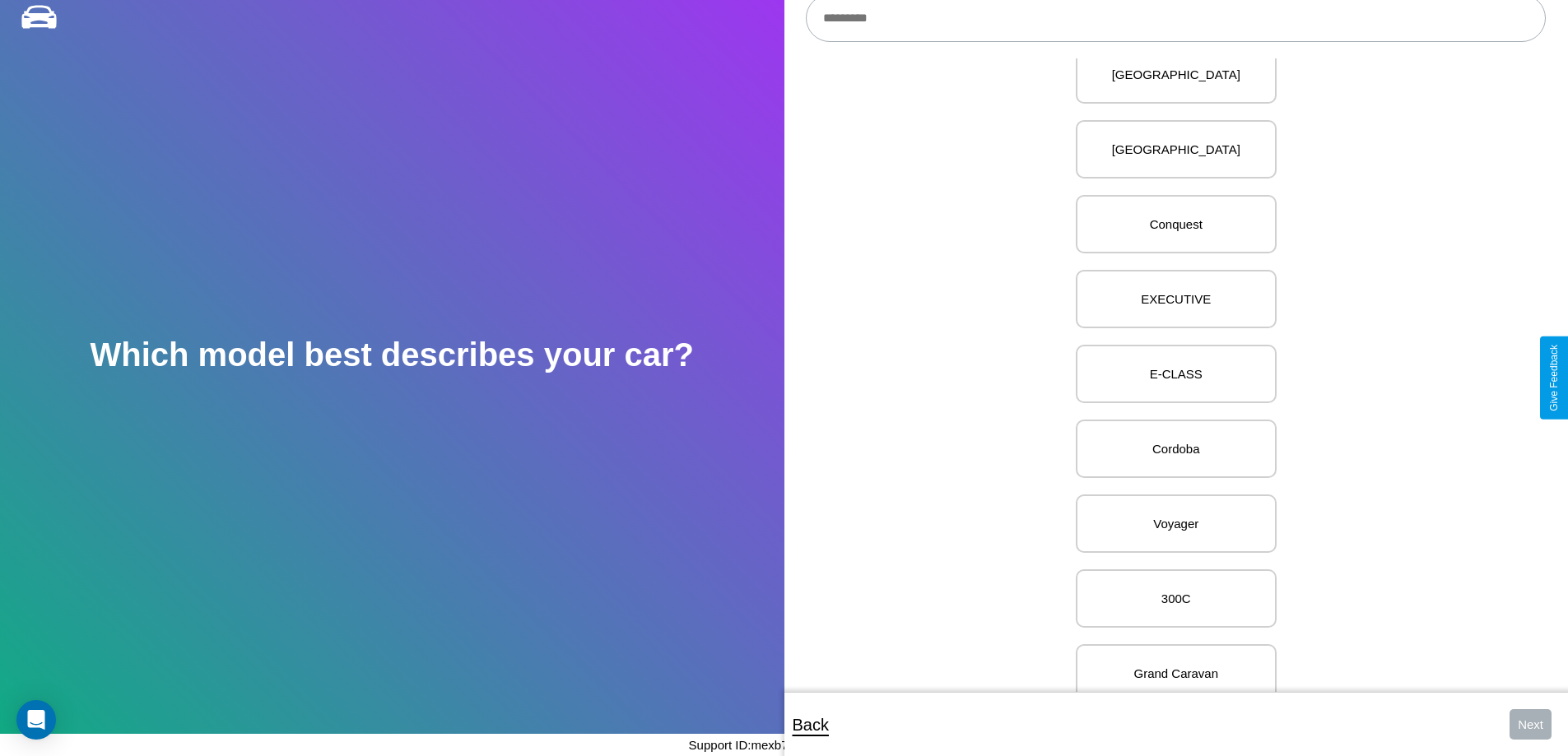
scroll to position [2249, 0]
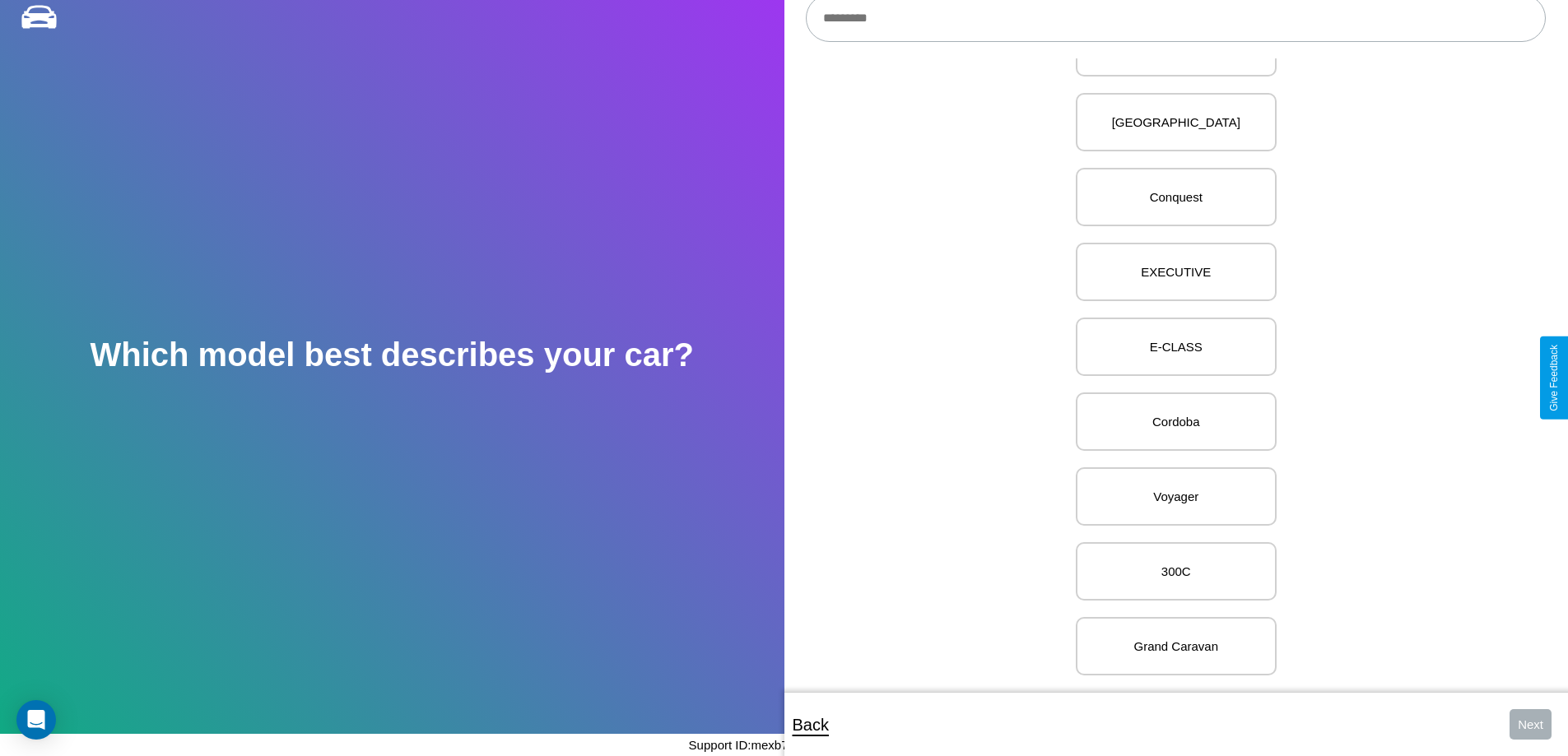
click at [1169, 485] on p "Voyager" at bounding box center [1176, 496] width 165 height 22
click at [1530, 725] on button "Next" at bounding box center [1531, 725] width 42 height 31
select select "*****"
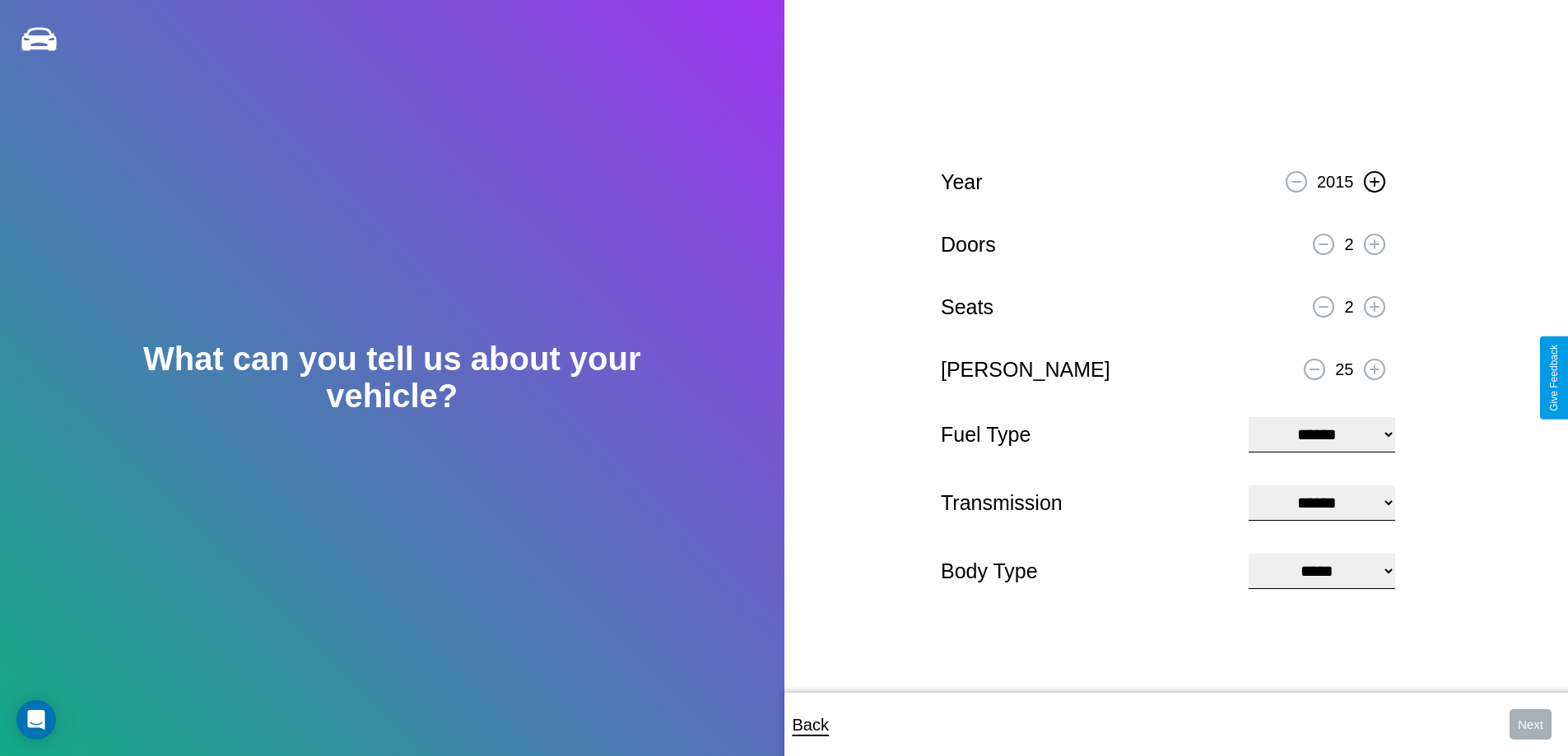
click at [1373, 179] on icon at bounding box center [1373, 181] width 9 height 9
click at [1373, 242] on icon at bounding box center [1373, 243] width 9 height 9
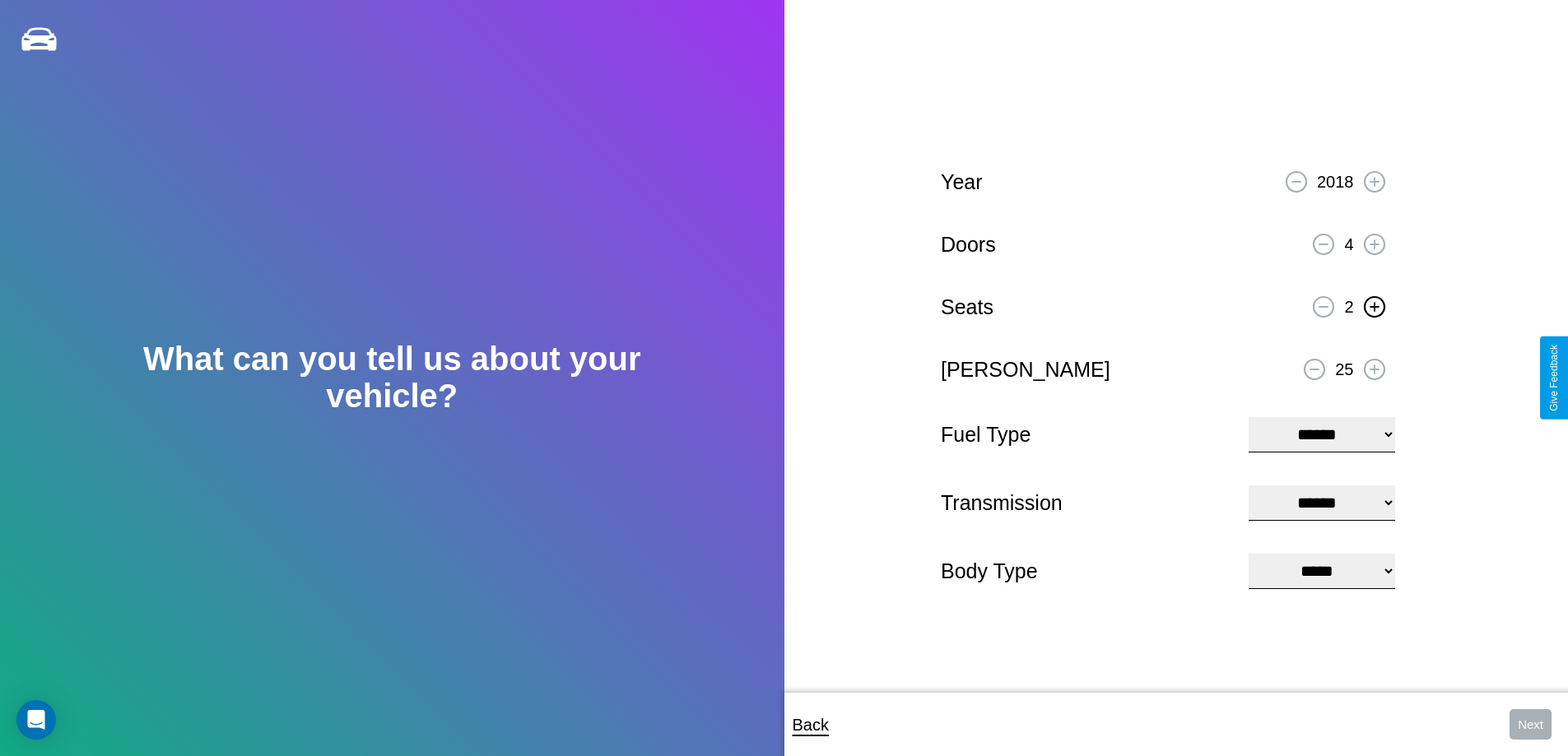
click at [1373, 304] on icon at bounding box center [1373, 306] width 9 height 9
click at [1314, 369] on icon at bounding box center [1314, 370] width 9 height 2
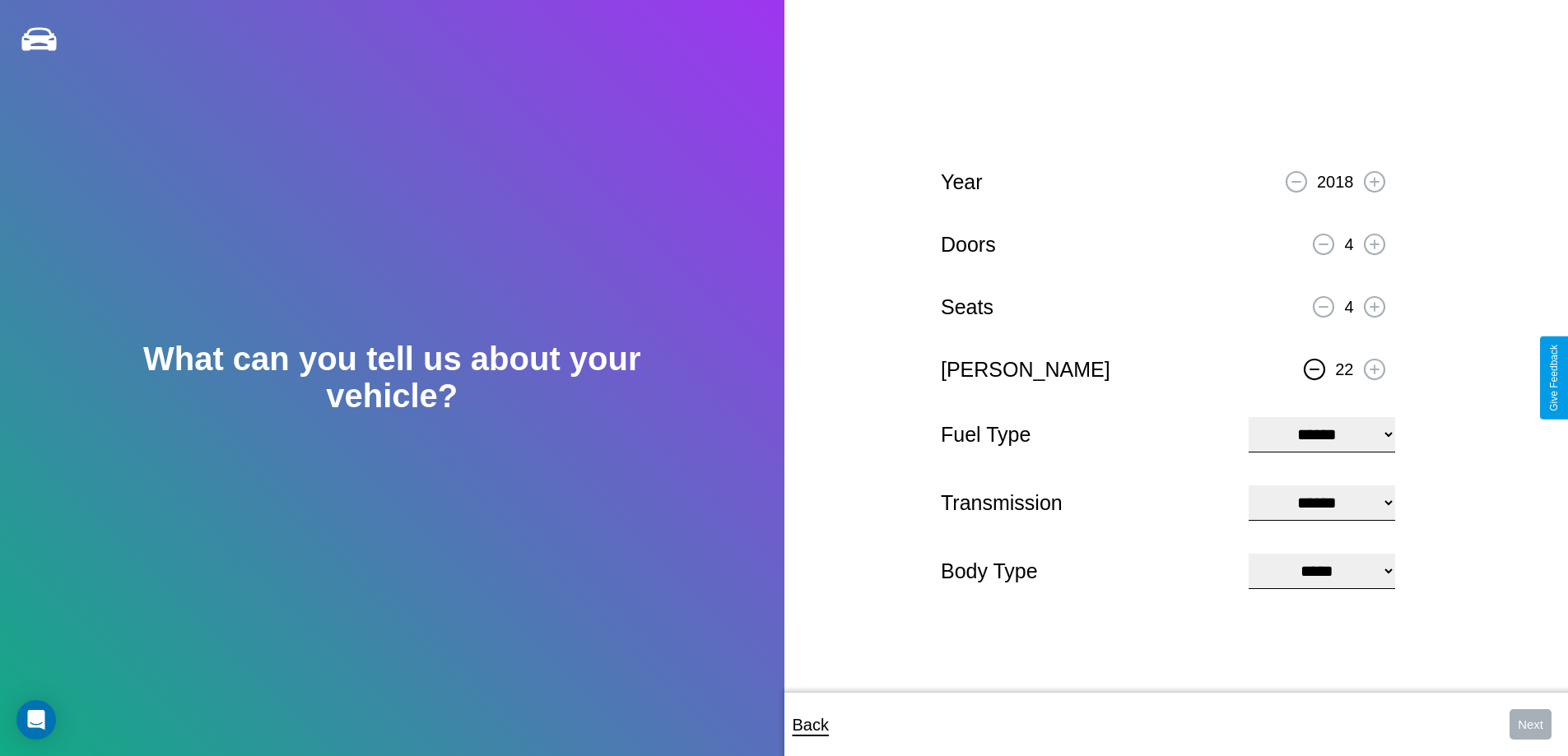
click at [1314, 369] on icon at bounding box center [1314, 370] width 9 height 2
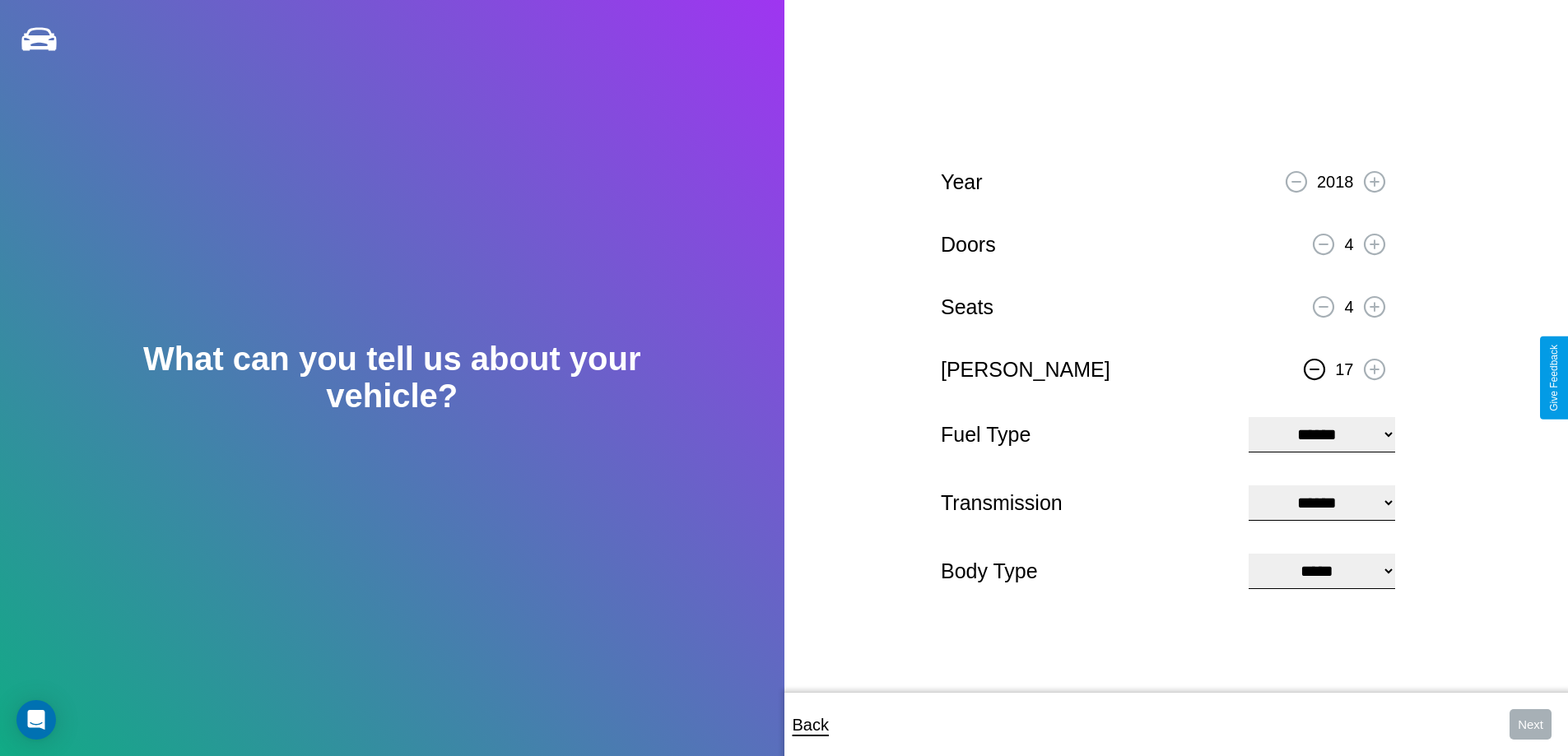
click at [1314, 369] on icon at bounding box center [1314, 370] width 9 height 2
click at [1321, 433] on select "**********" at bounding box center [1321, 435] width 146 height 35
select select "***"
click at [1321, 502] on select "****** ********* ******" at bounding box center [1321, 502] width 146 height 35
select select "*********"
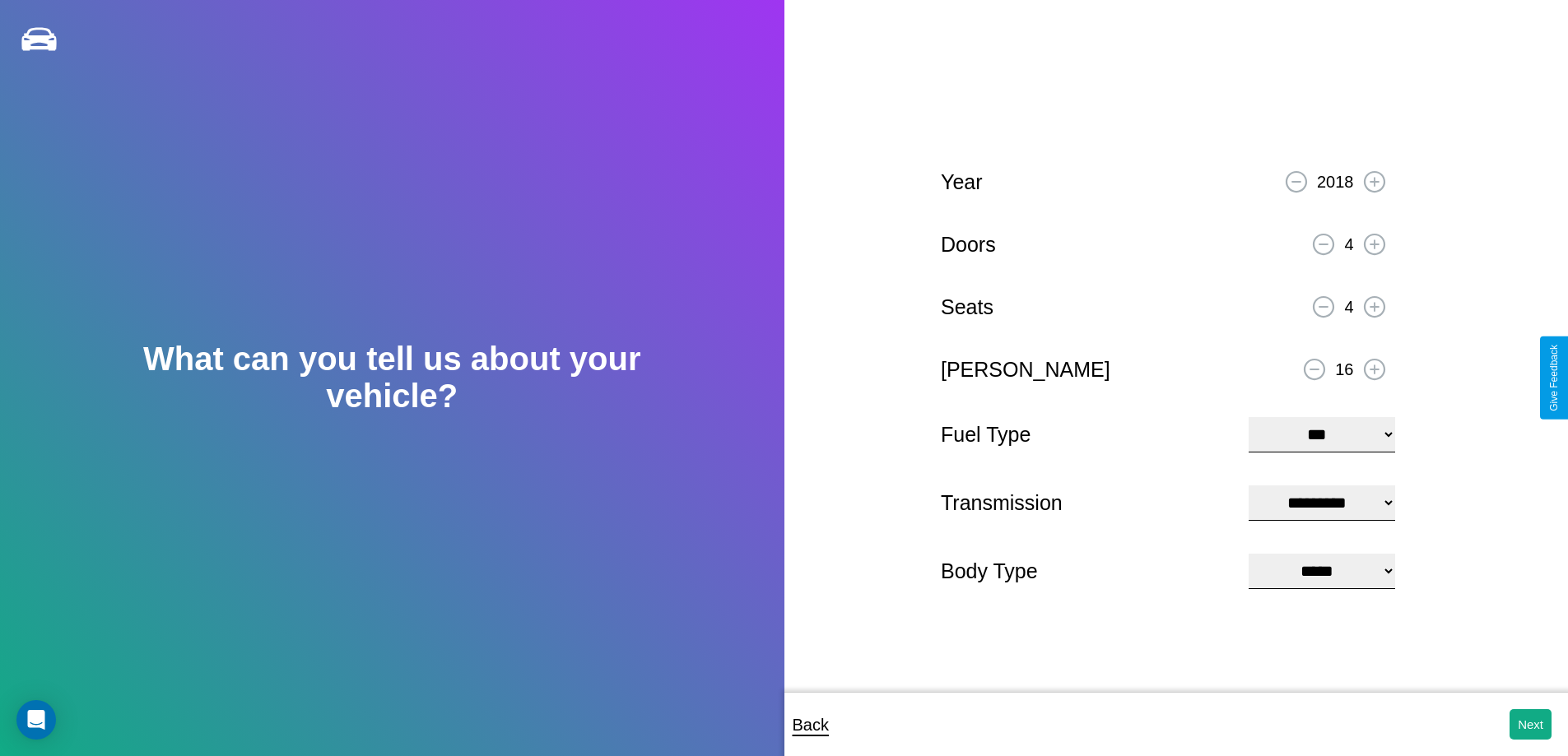
click at [1321, 573] on select "**********" at bounding box center [1321, 571] width 146 height 35
select select "*******"
click at [1530, 725] on button "Next" at bounding box center [1531, 725] width 42 height 31
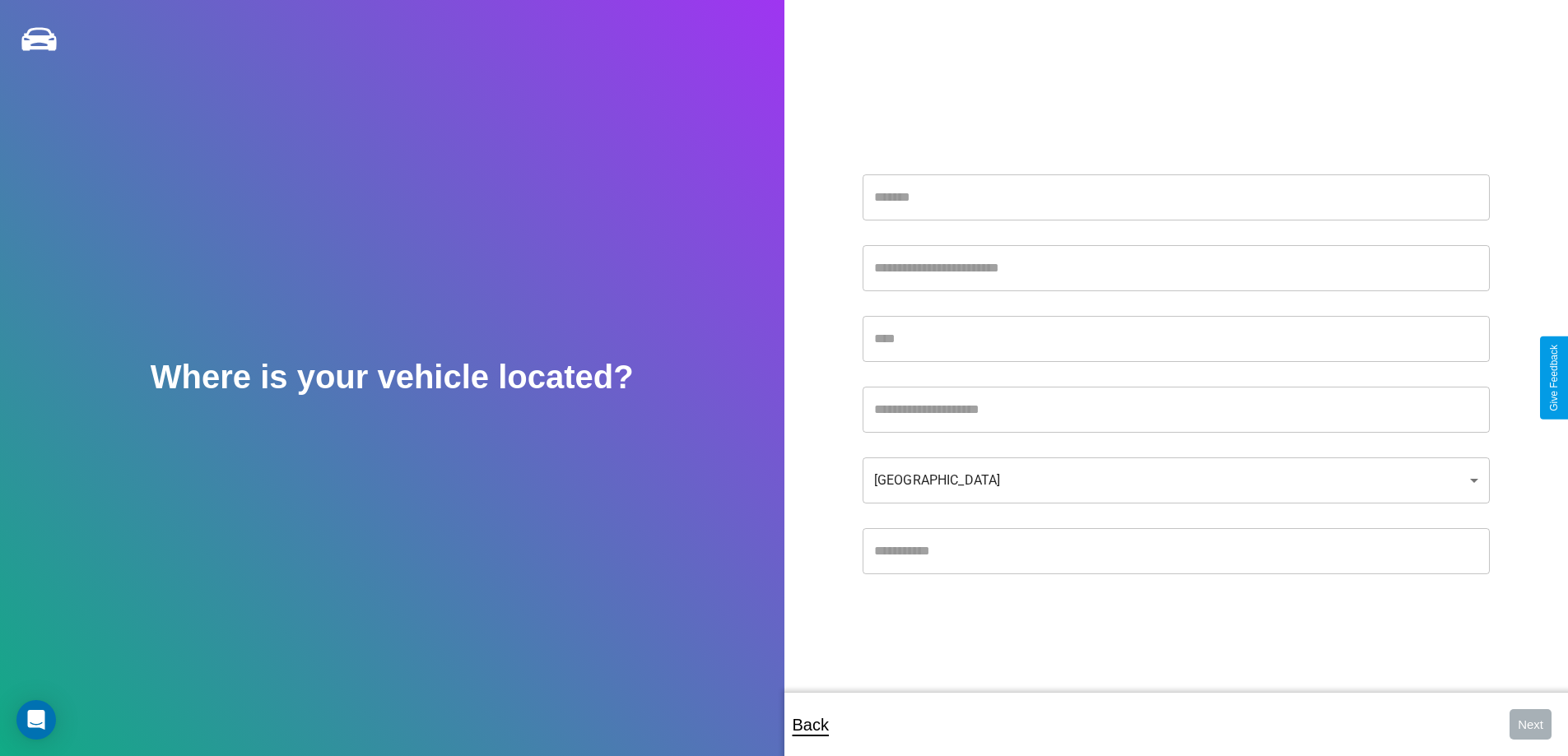
click at [1175, 196] on input "text" at bounding box center [1176, 197] width 628 height 46
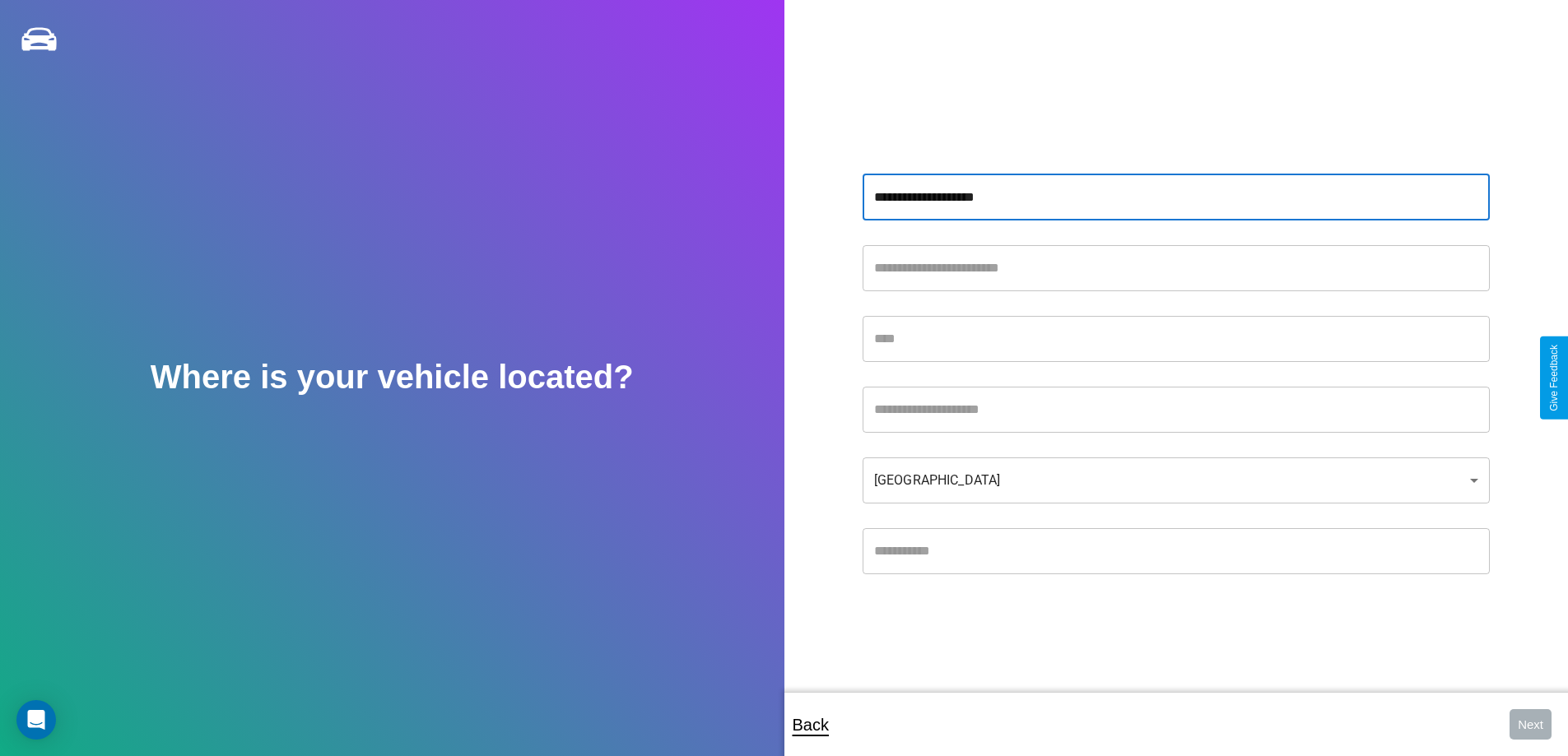
type input "**********"
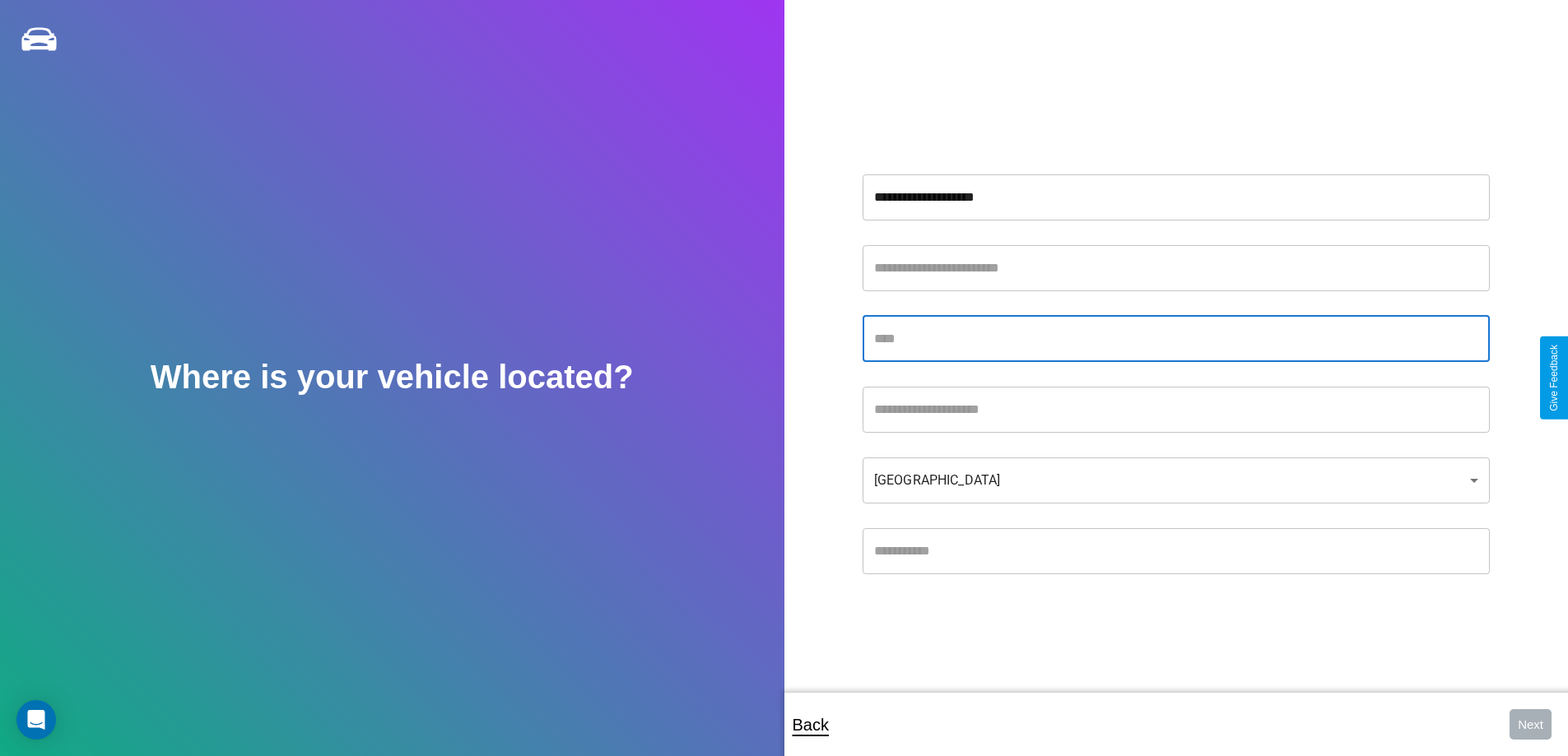
click at [1175, 338] on input "text" at bounding box center [1176, 338] width 628 height 46
type input "********"
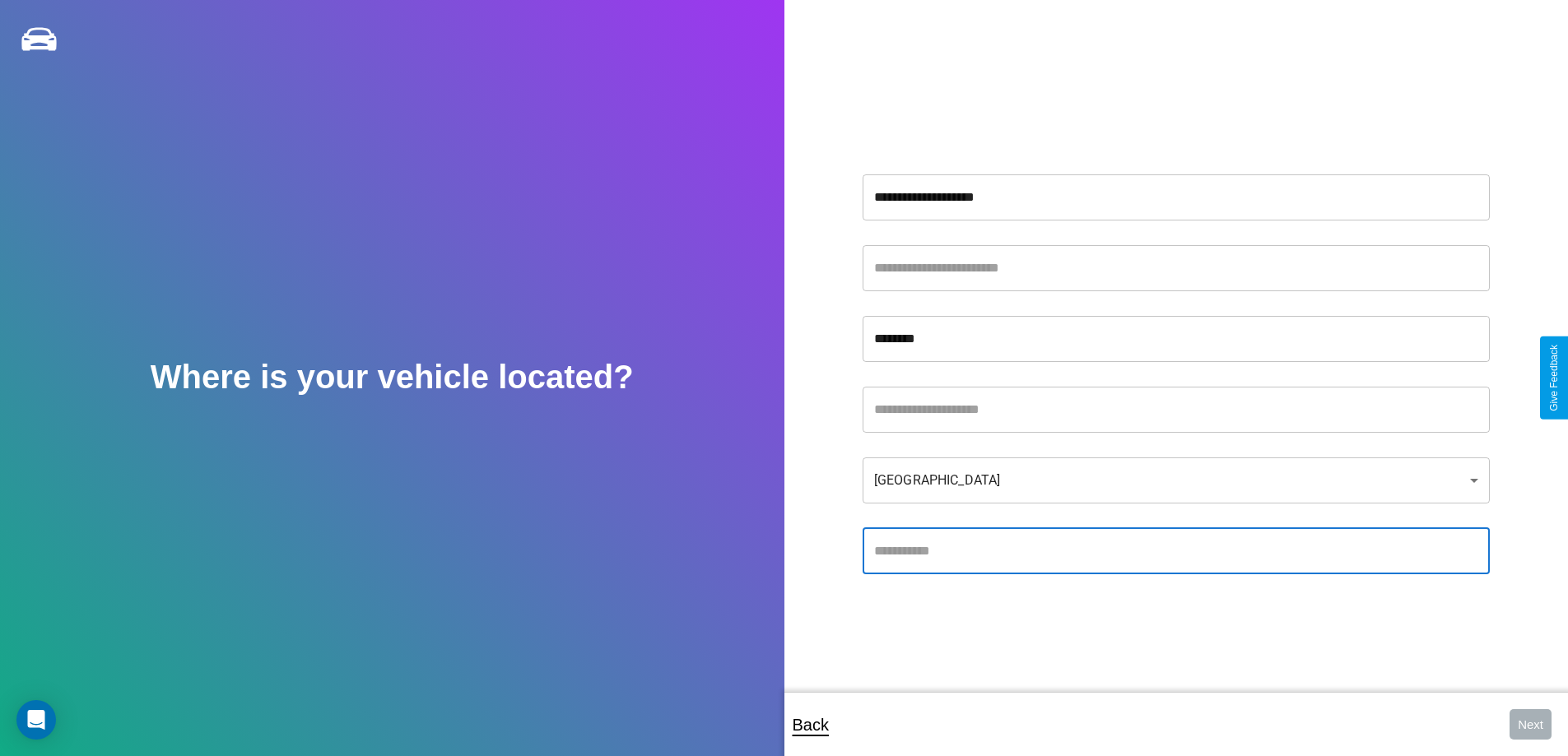
click at [1175, 550] on input "text" at bounding box center [1176, 551] width 628 height 46
type input "*****"
click at [1175, 480] on body "**********" at bounding box center [784, 389] width 1568 height 778
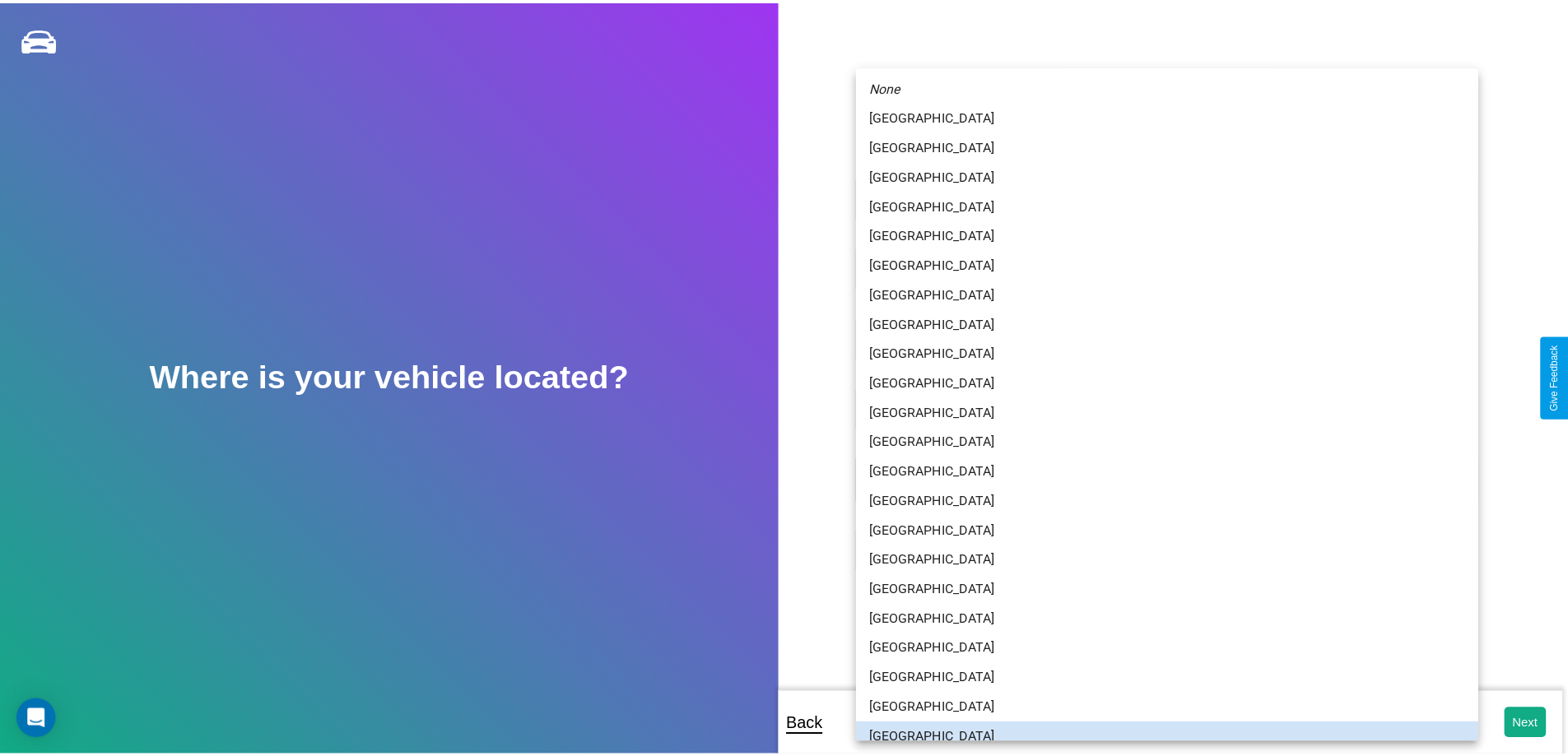
scroll to position [10, 0]
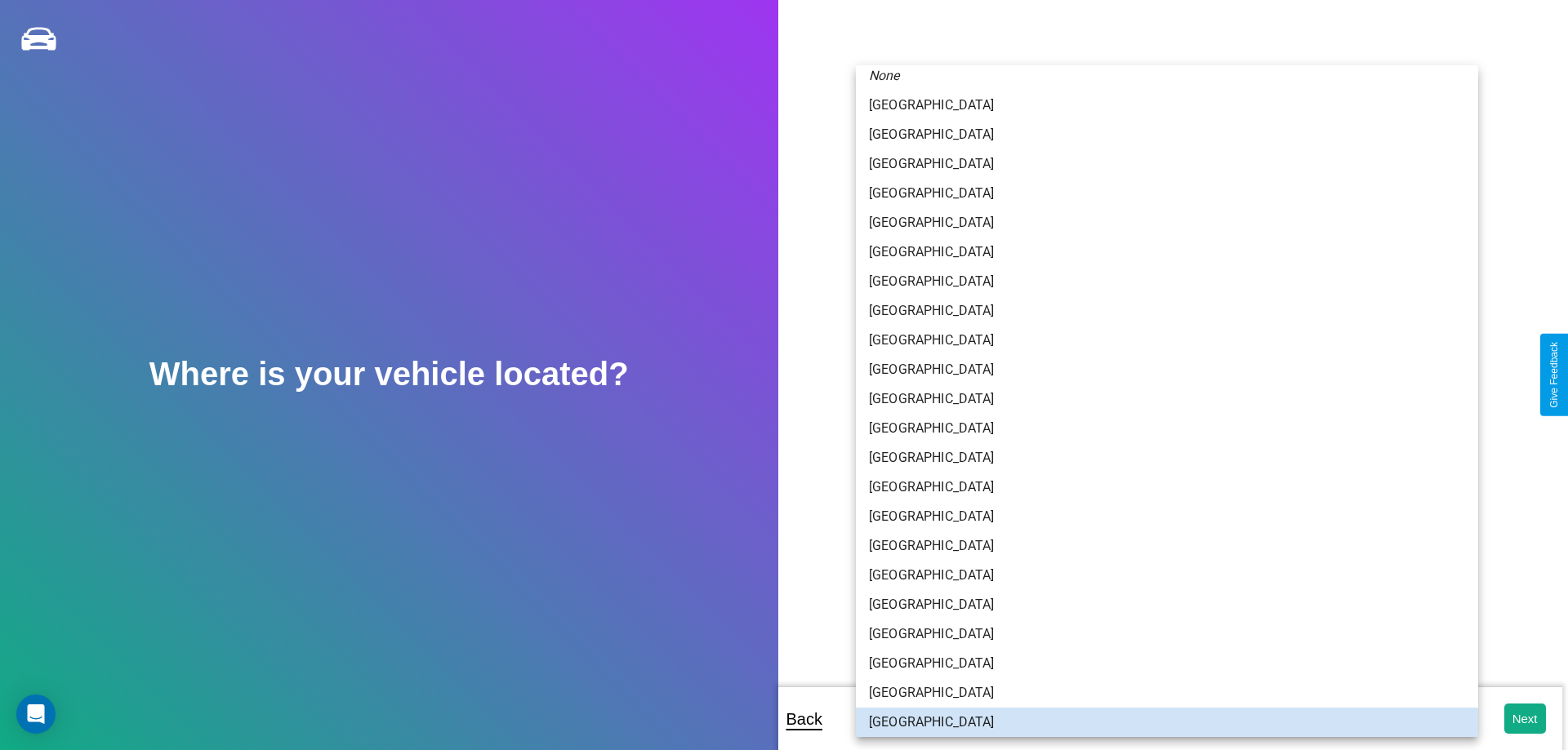
click at [1160, 458] on li "[GEOGRAPHIC_DATA]" at bounding box center [1167, 458] width 623 height 29
type input "*****"
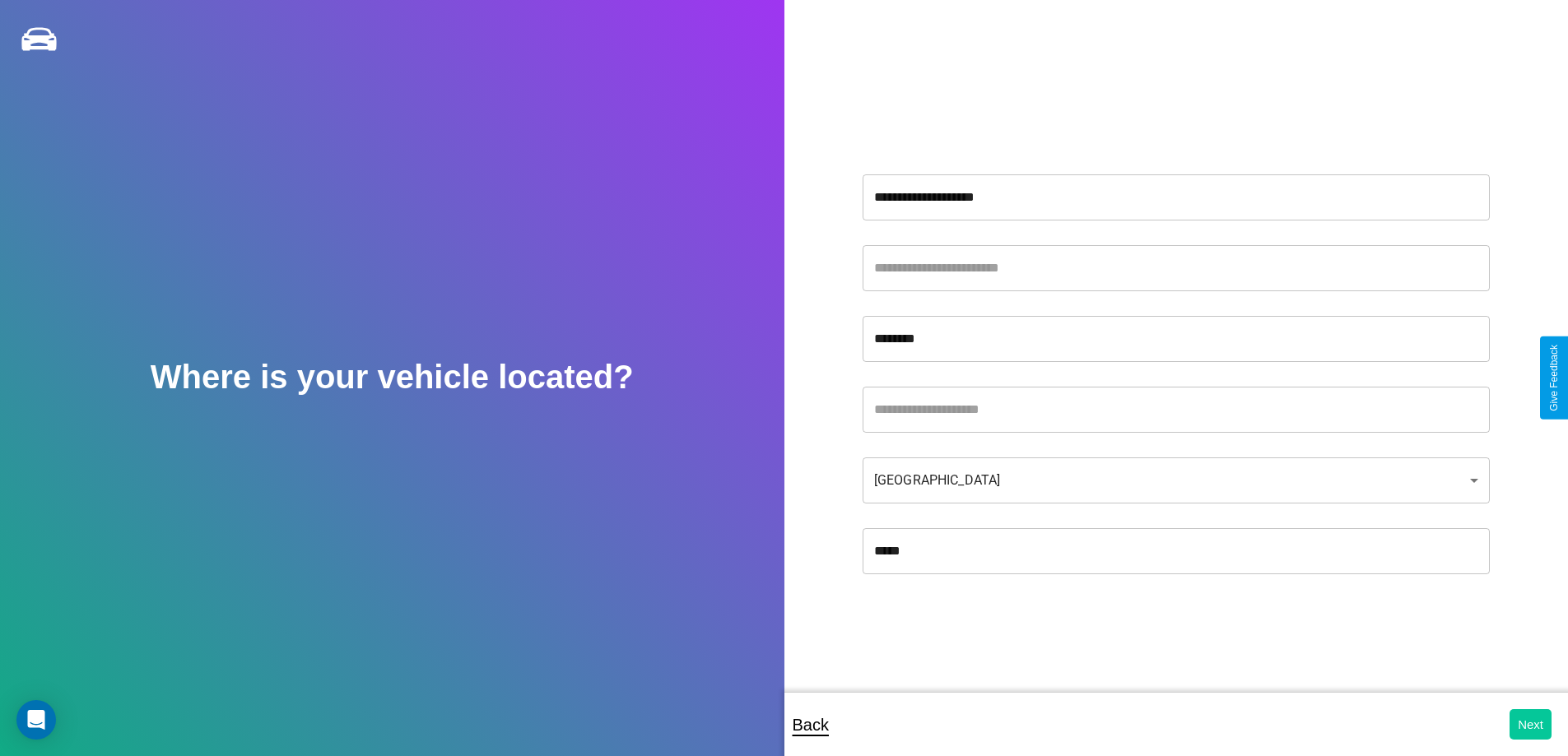
click at [1530, 725] on button "Next" at bounding box center [1531, 725] width 42 height 31
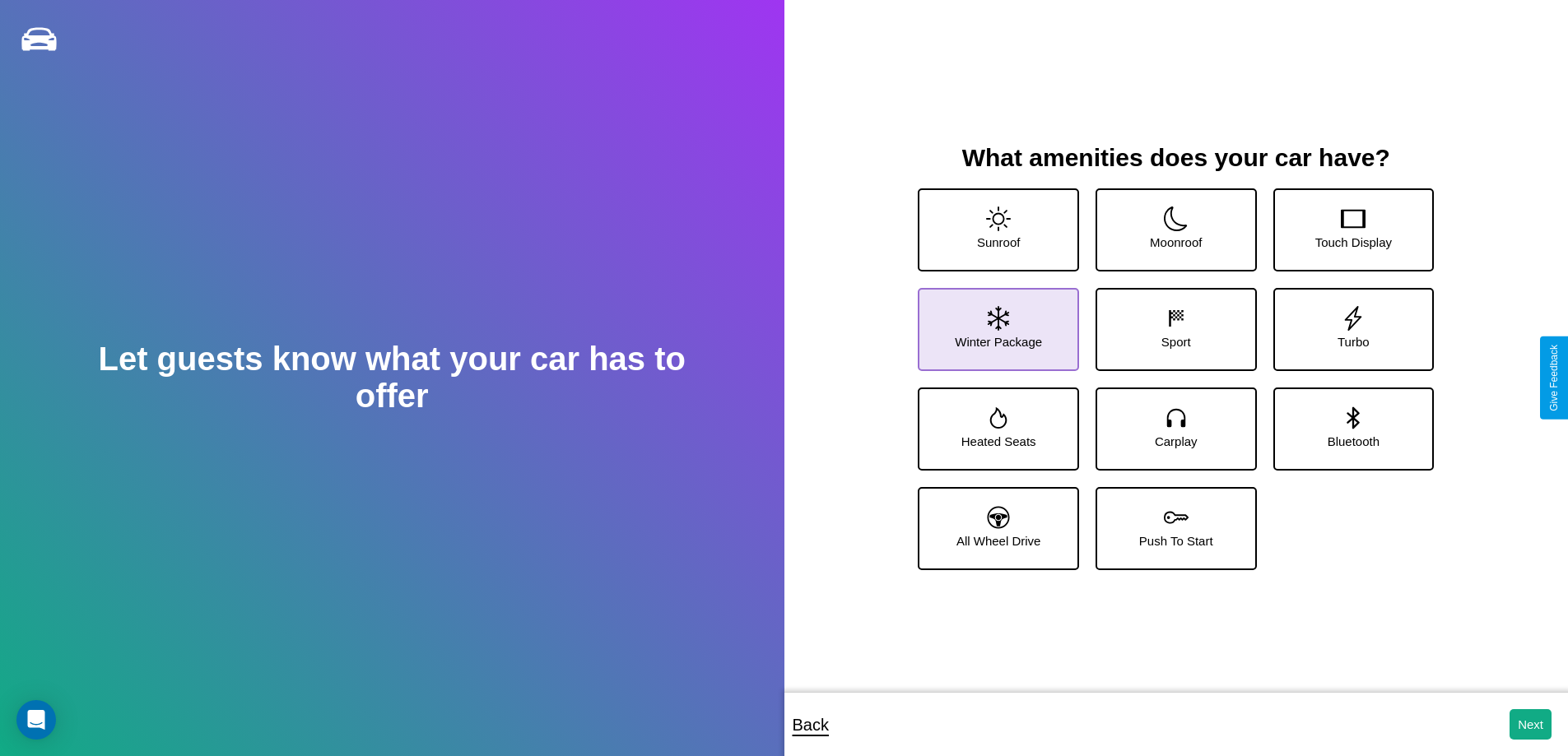
click at [996, 322] on icon at bounding box center [999, 318] width 21 height 25
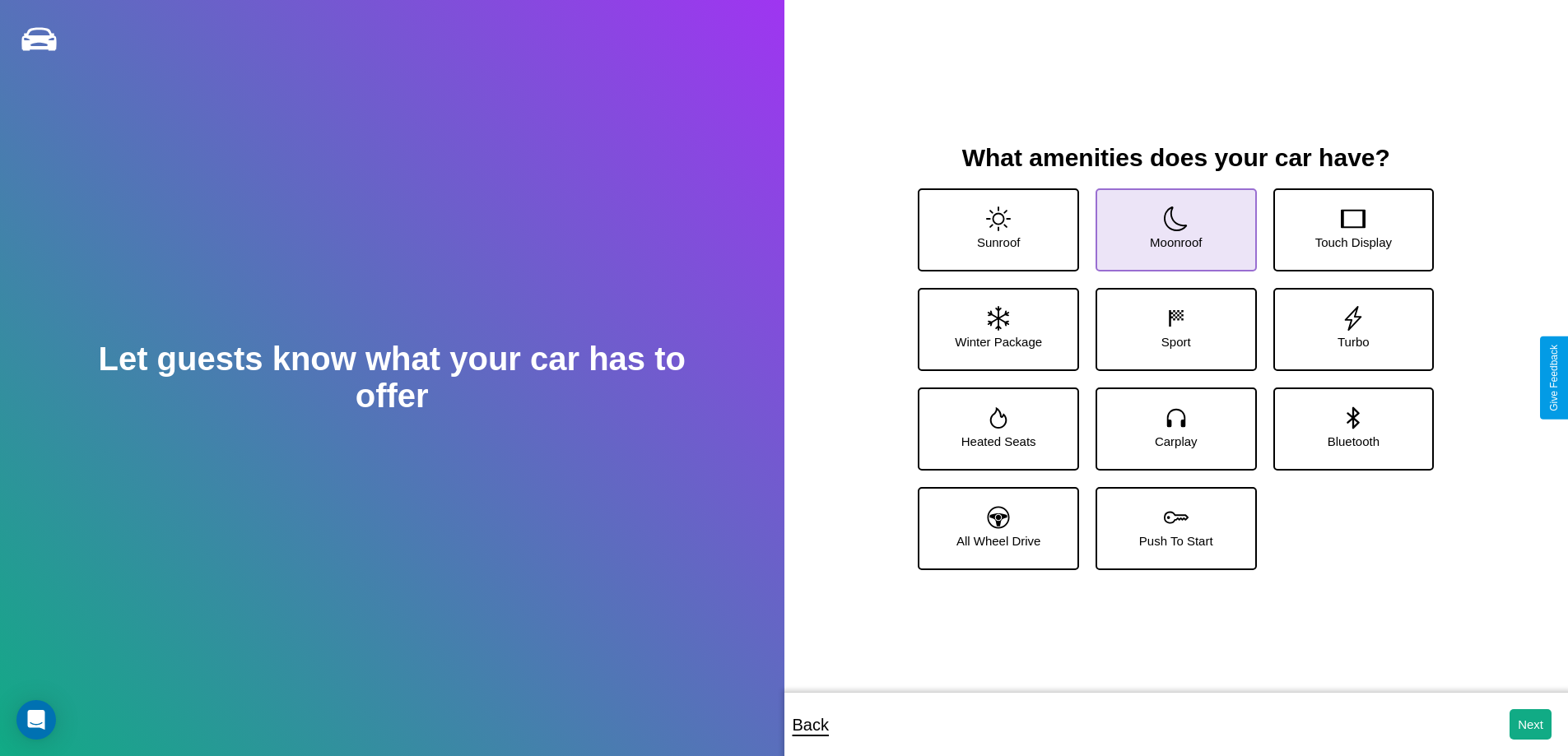
click at [1169, 223] on icon at bounding box center [1176, 219] width 25 height 25
click at [996, 521] on icon at bounding box center [999, 517] width 22 height 22
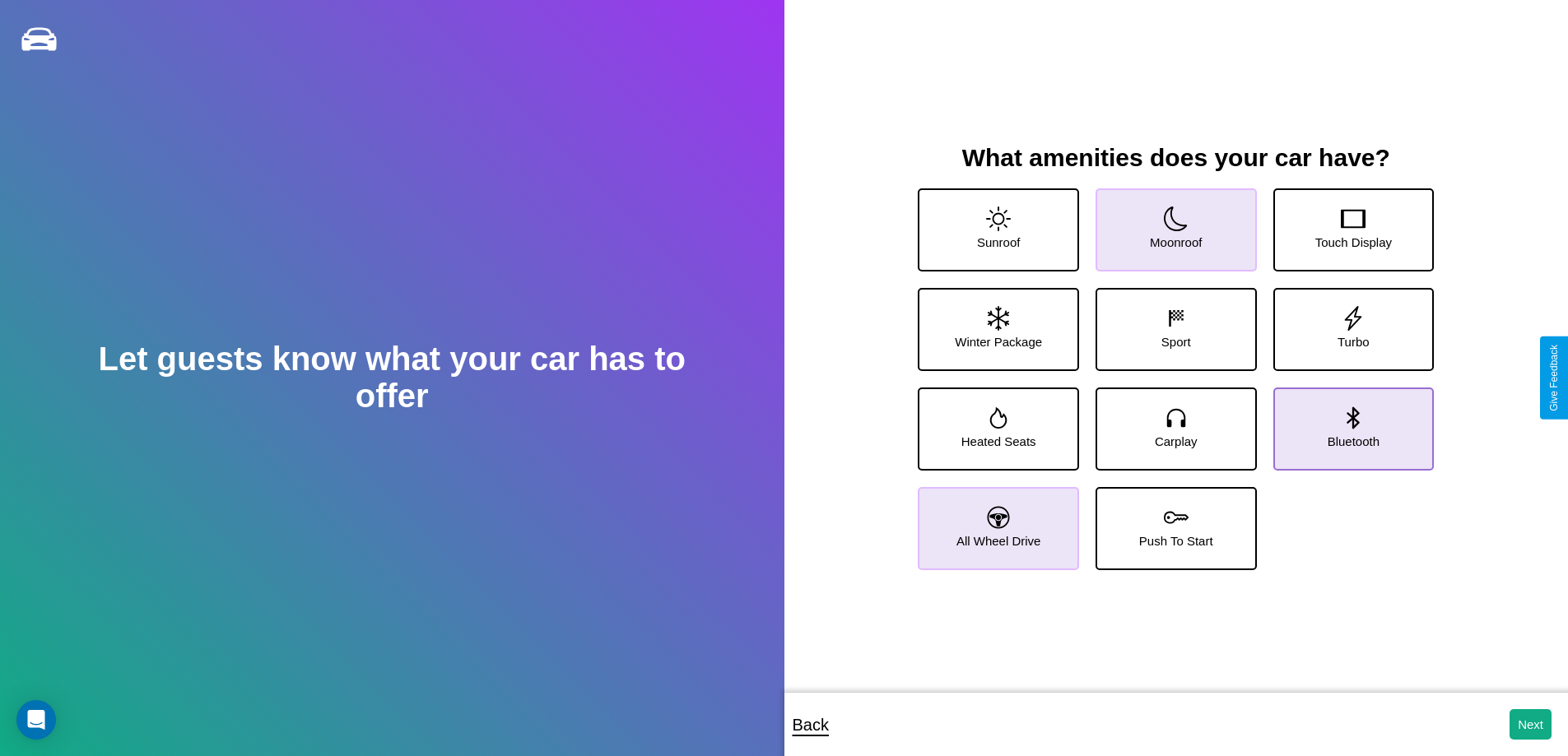
click at [1348, 422] on icon at bounding box center [1353, 417] width 12 height 22
click at [1169, 322] on icon at bounding box center [1176, 318] width 25 height 25
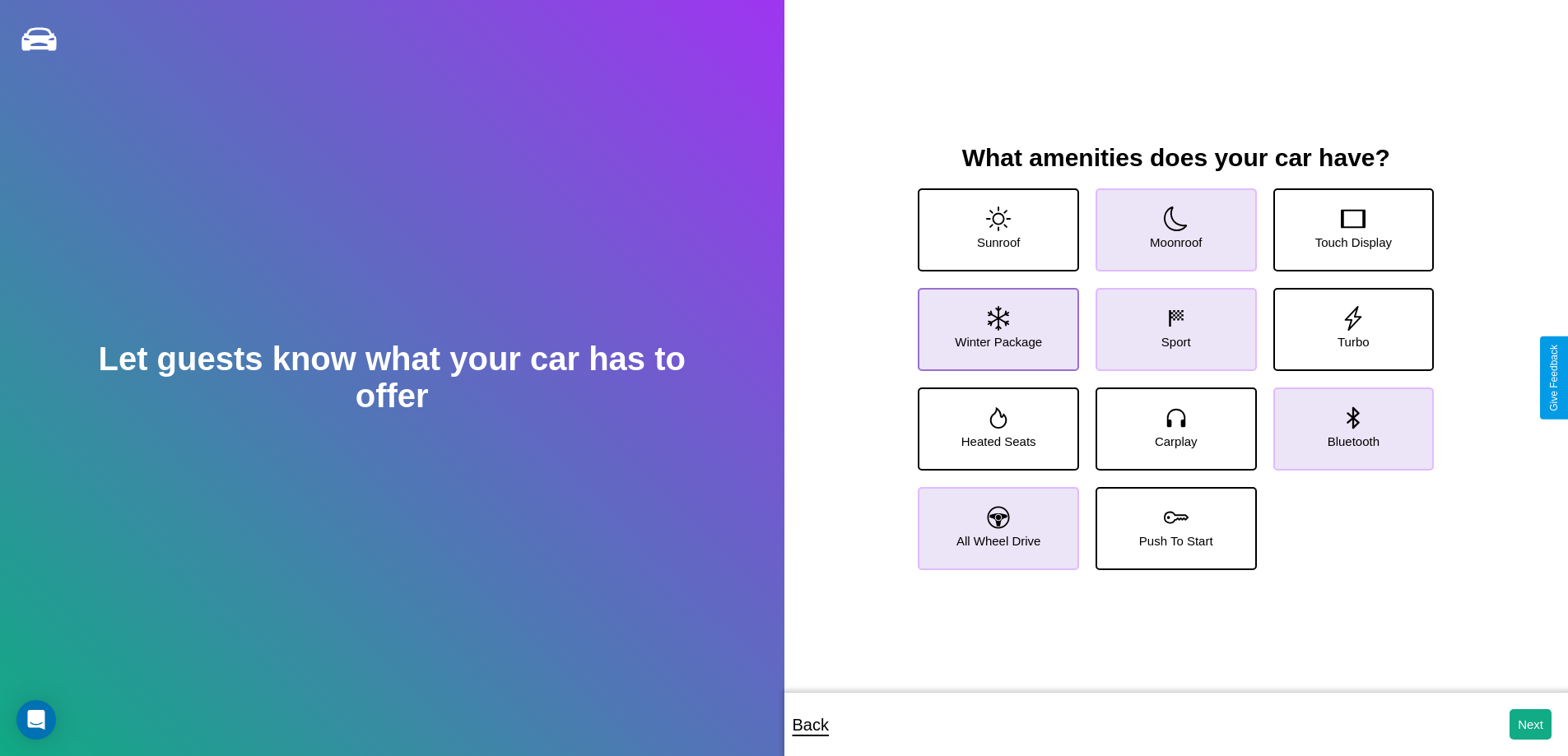
click at [996, 322] on icon at bounding box center [999, 318] width 21 height 25
click at [1169, 521] on icon at bounding box center [1176, 518] width 25 height 25
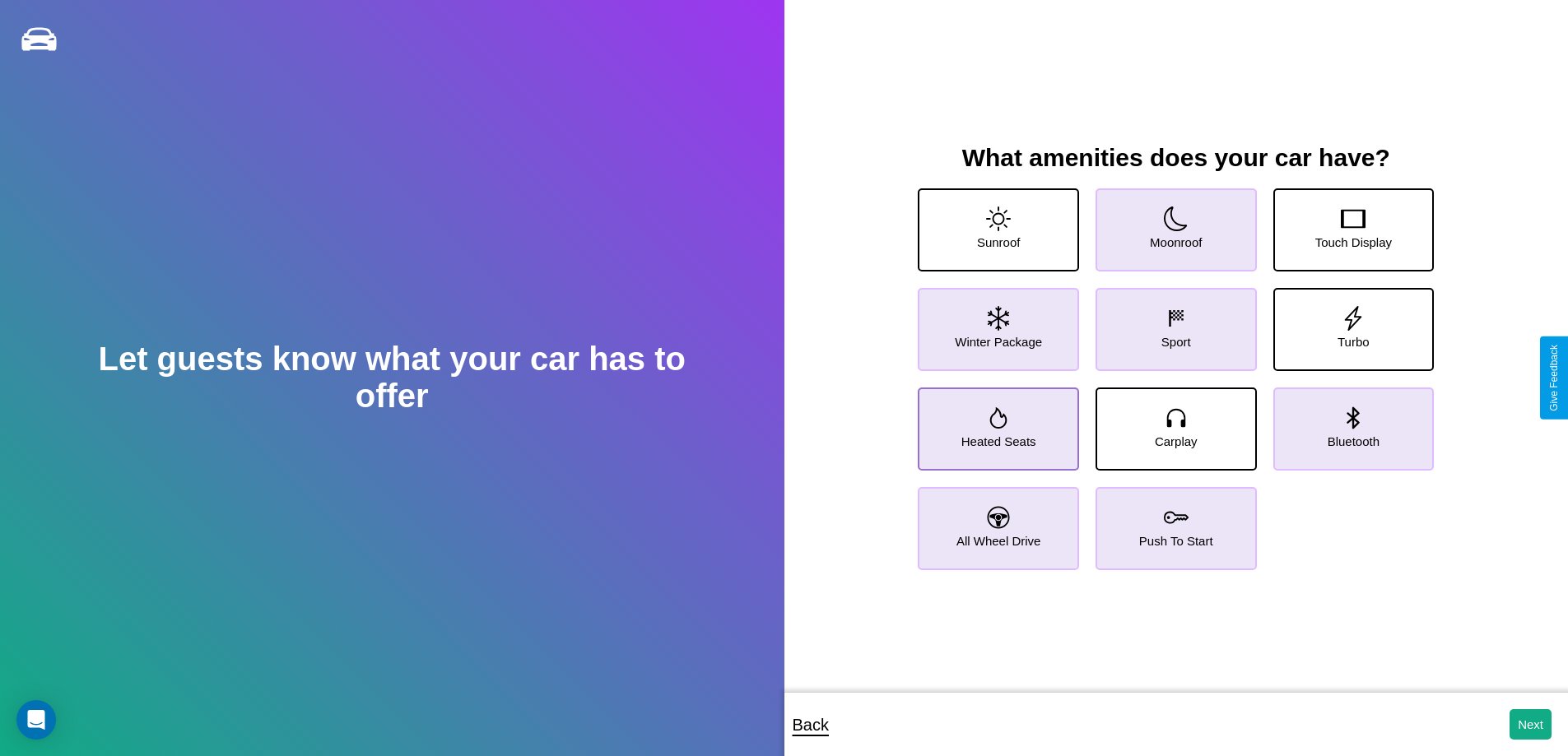
click at [996, 422] on icon at bounding box center [999, 418] width 17 height 21
click at [996, 521] on icon at bounding box center [999, 517] width 22 height 22
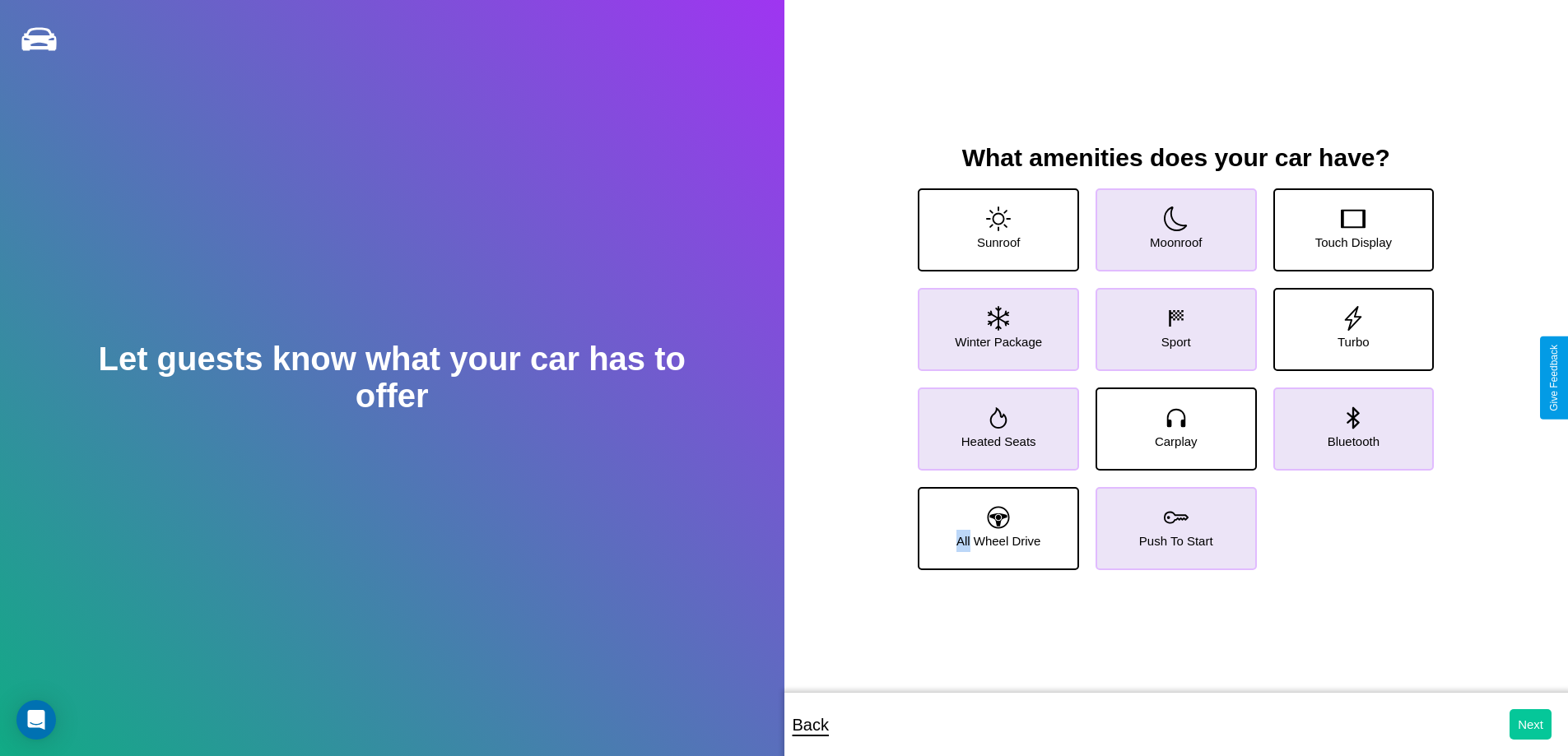
click at [1530, 725] on button "Next" at bounding box center [1531, 725] width 42 height 31
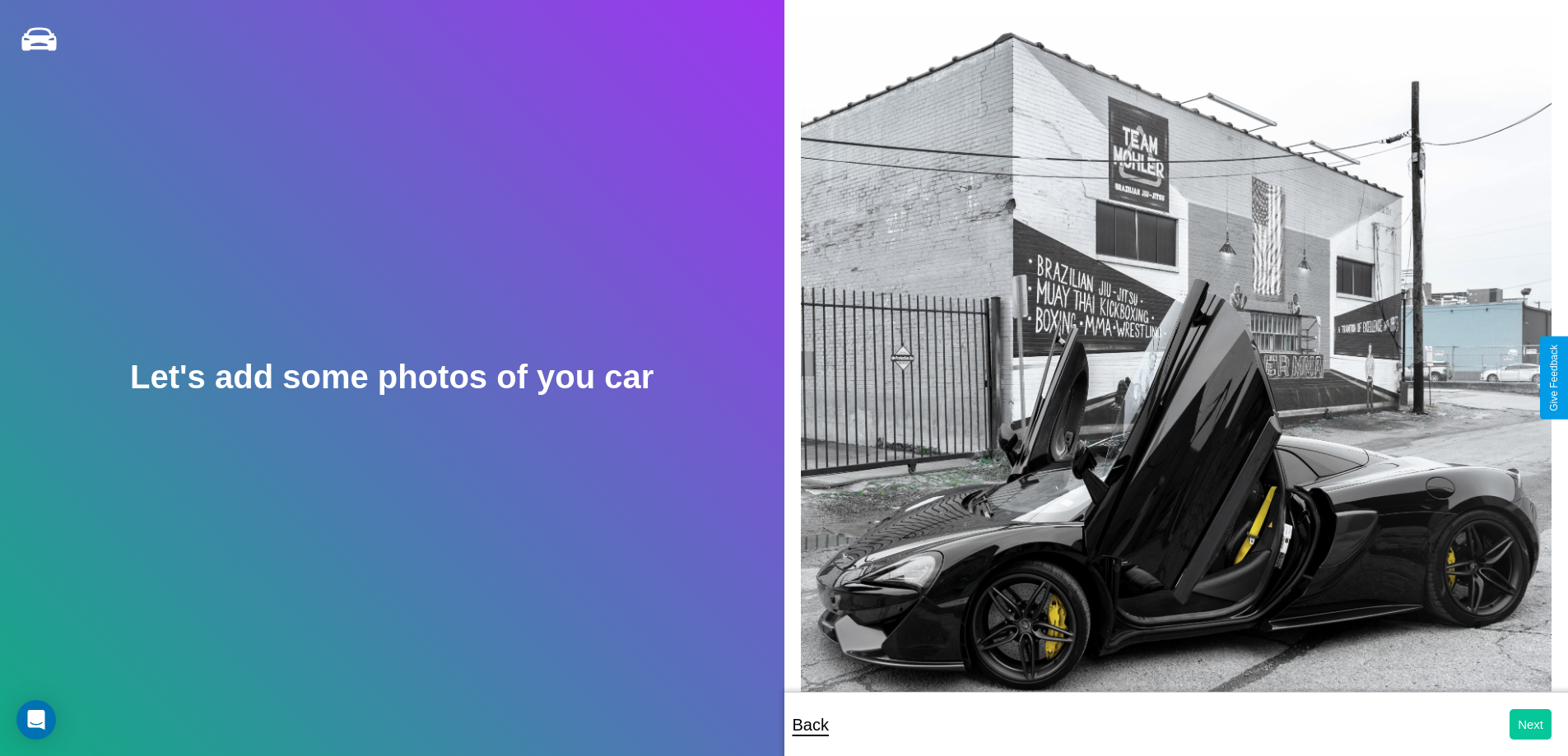
click at [1530, 725] on button "Next" at bounding box center [1531, 725] width 42 height 31
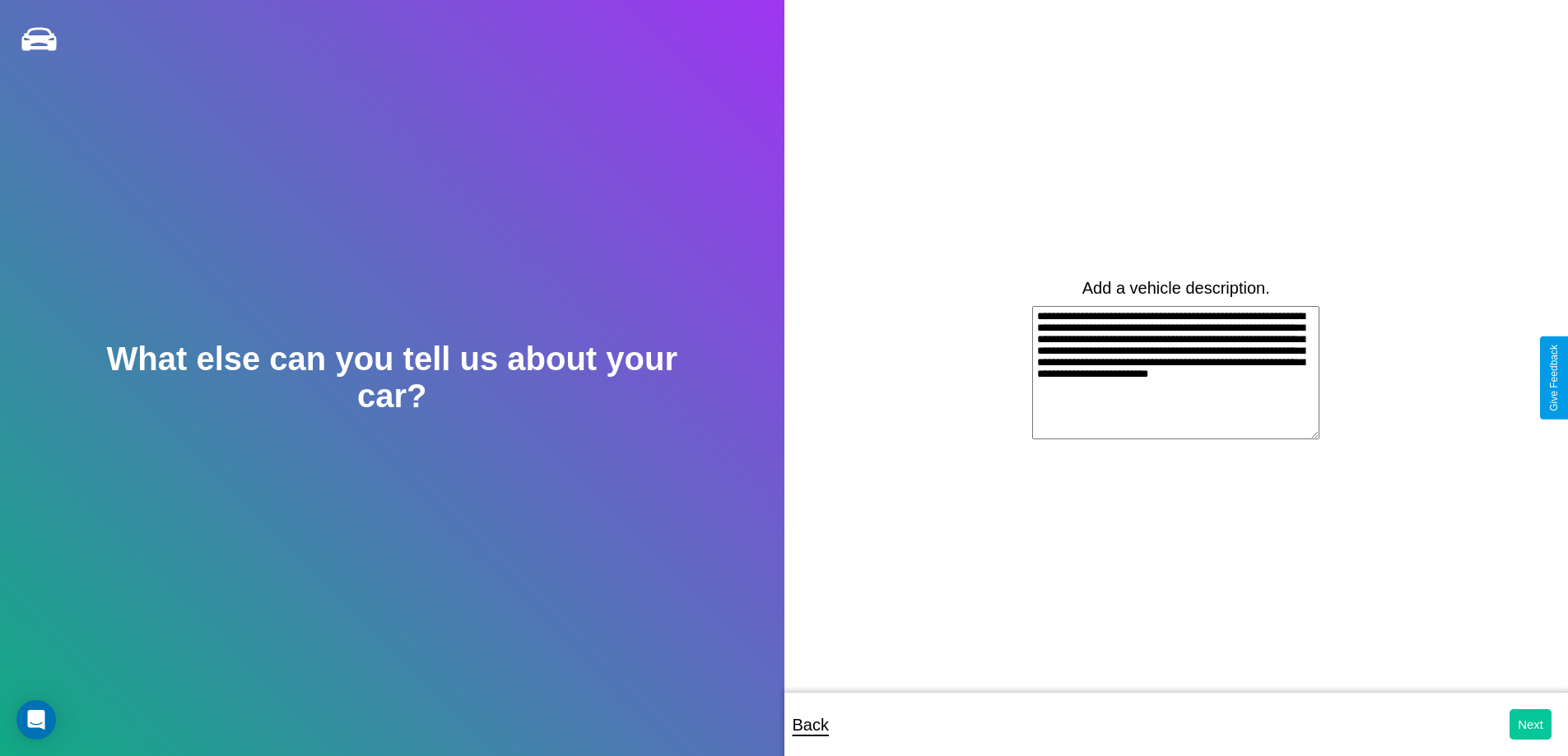
type textarea "**********"
click at [1530, 725] on button "Next" at bounding box center [1531, 725] width 42 height 31
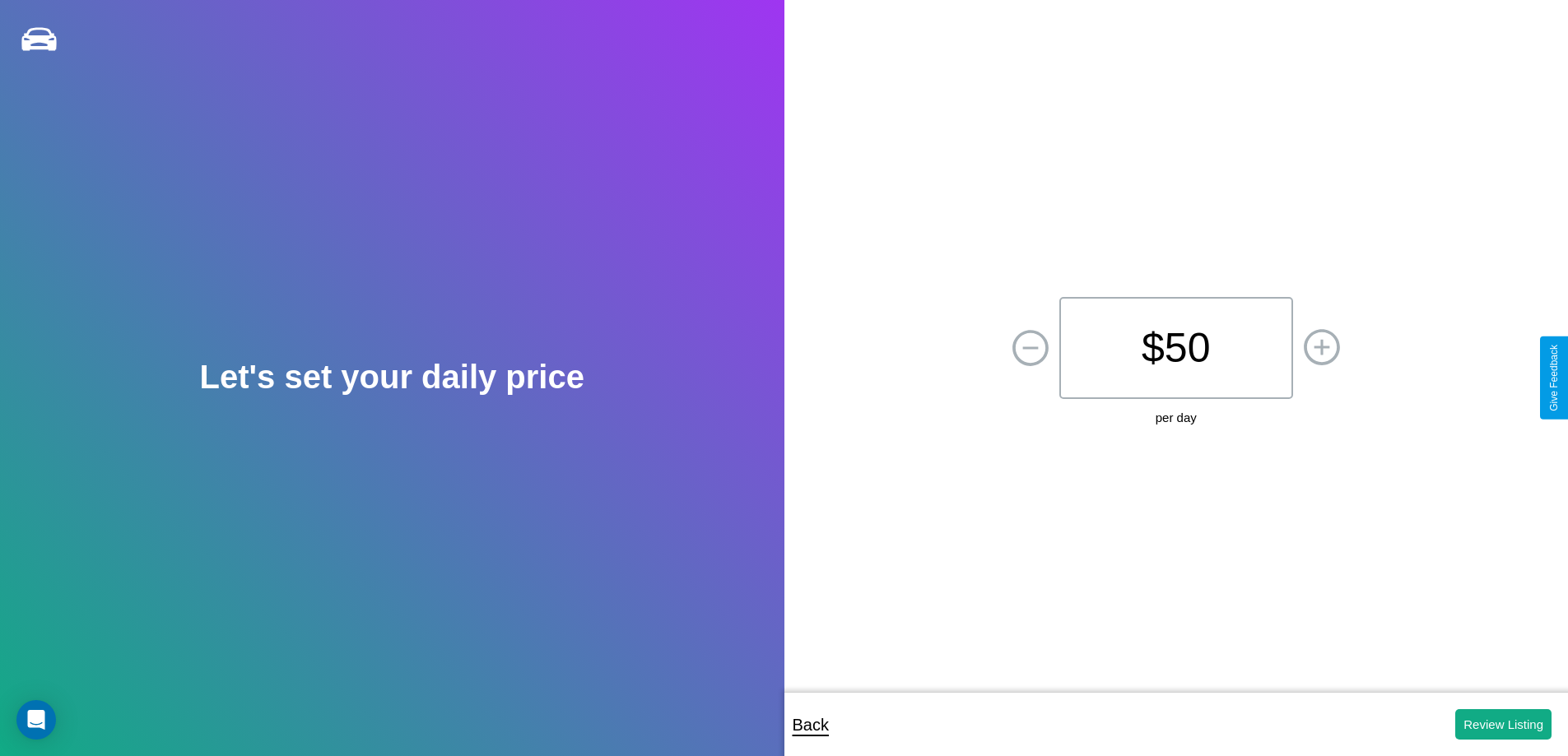
click at [1175, 348] on p "$ 50" at bounding box center [1176, 348] width 234 height 102
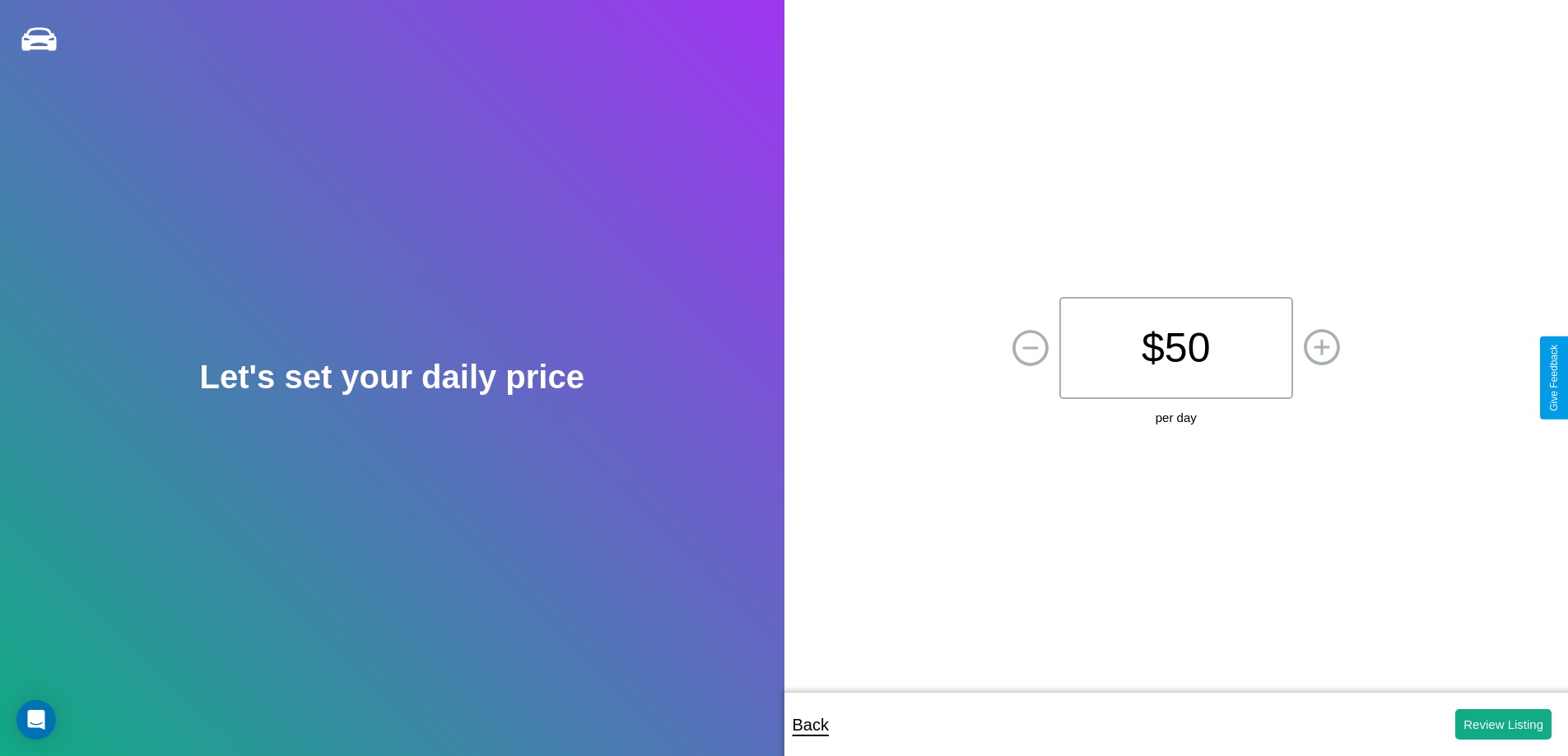
click at [1175, 348] on p "$ 50" at bounding box center [1176, 348] width 234 height 102
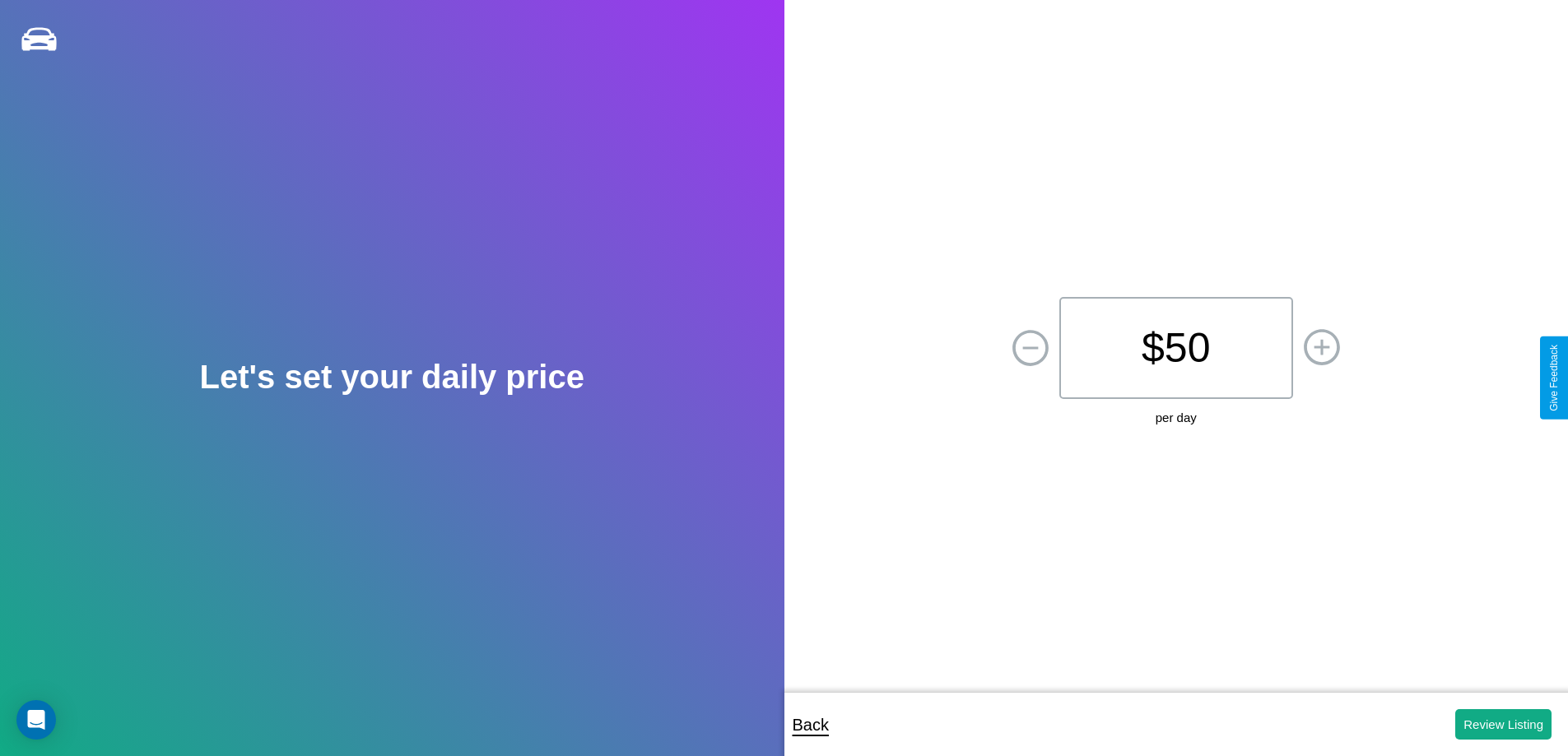
click at [1175, 348] on p "$ 50" at bounding box center [1176, 348] width 234 height 102
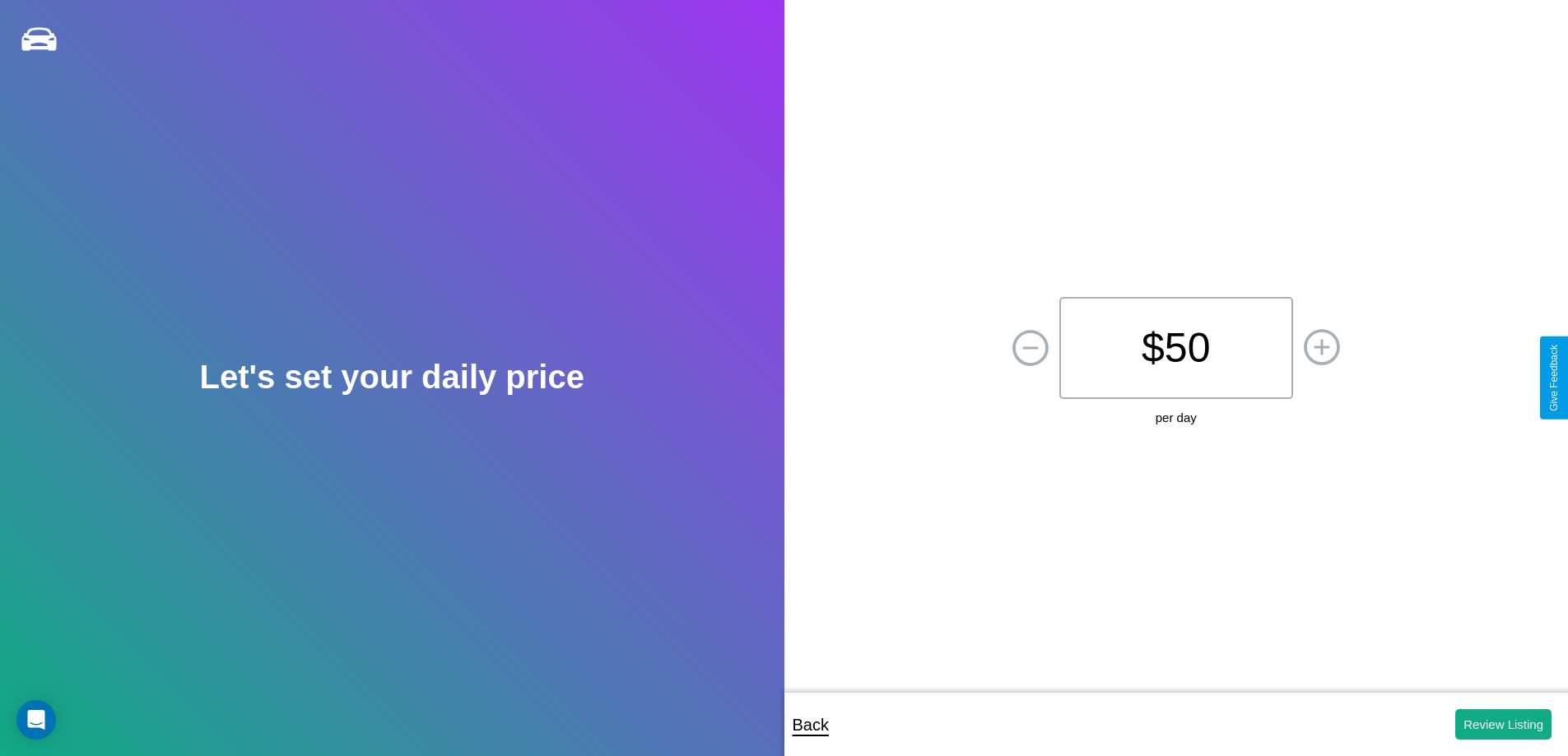
click at [1175, 348] on p "$ 50" at bounding box center [1176, 348] width 234 height 102
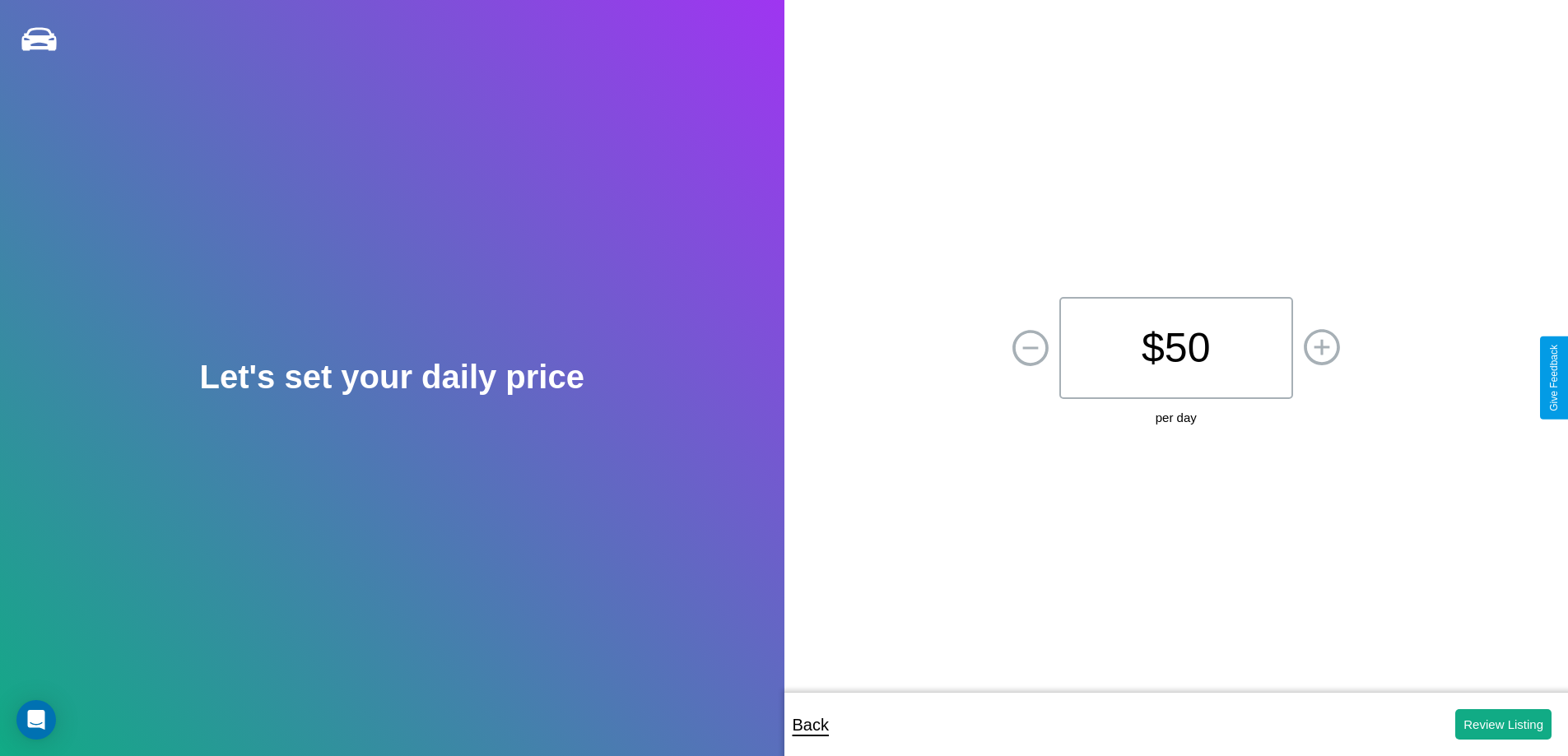
click at [1175, 348] on p "$ 50" at bounding box center [1176, 348] width 234 height 102
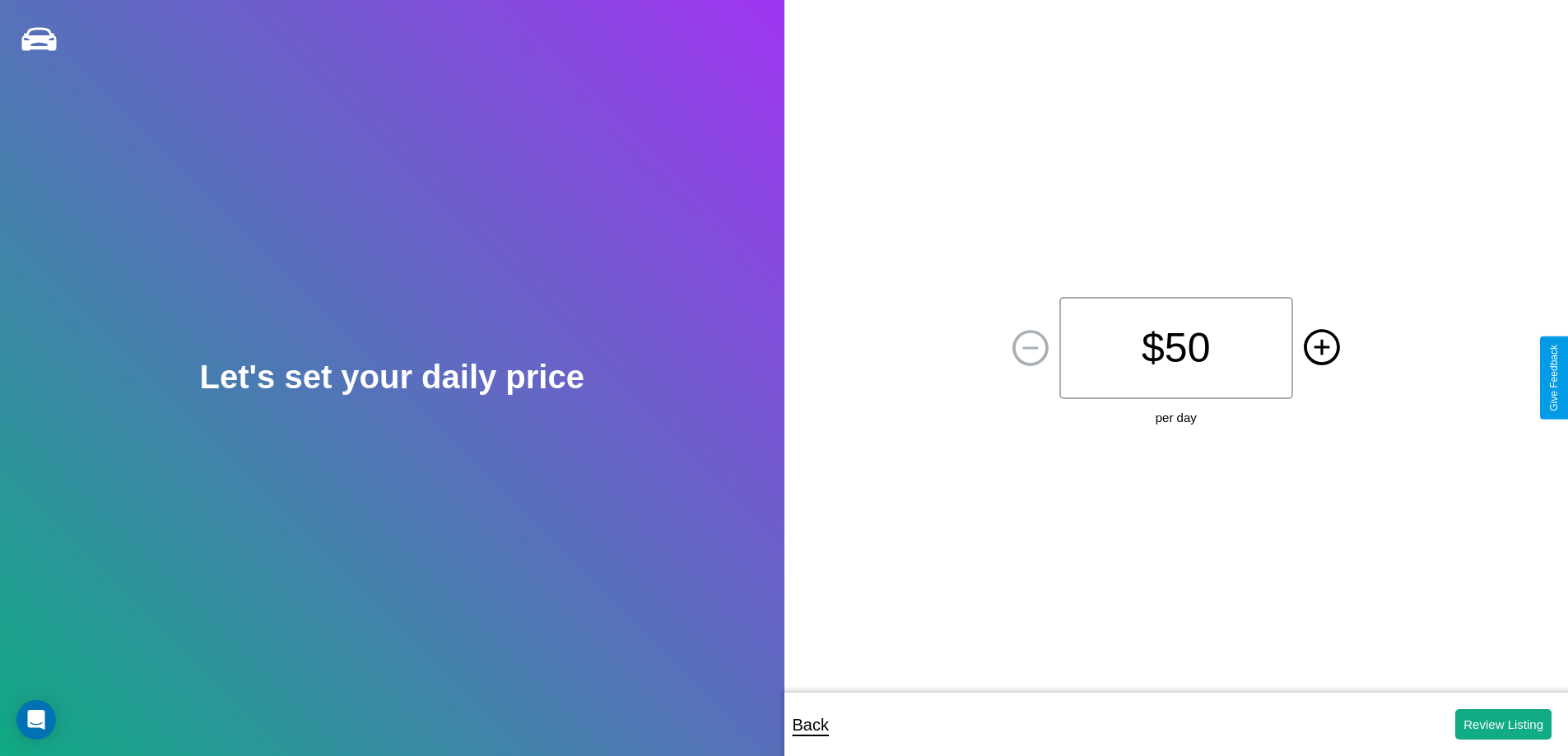
click at [1321, 348] on icon at bounding box center [1321, 347] width 15 height 15
click at [1503, 725] on button "Review Listing" at bounding box center [1503, 725] width 96 height 31
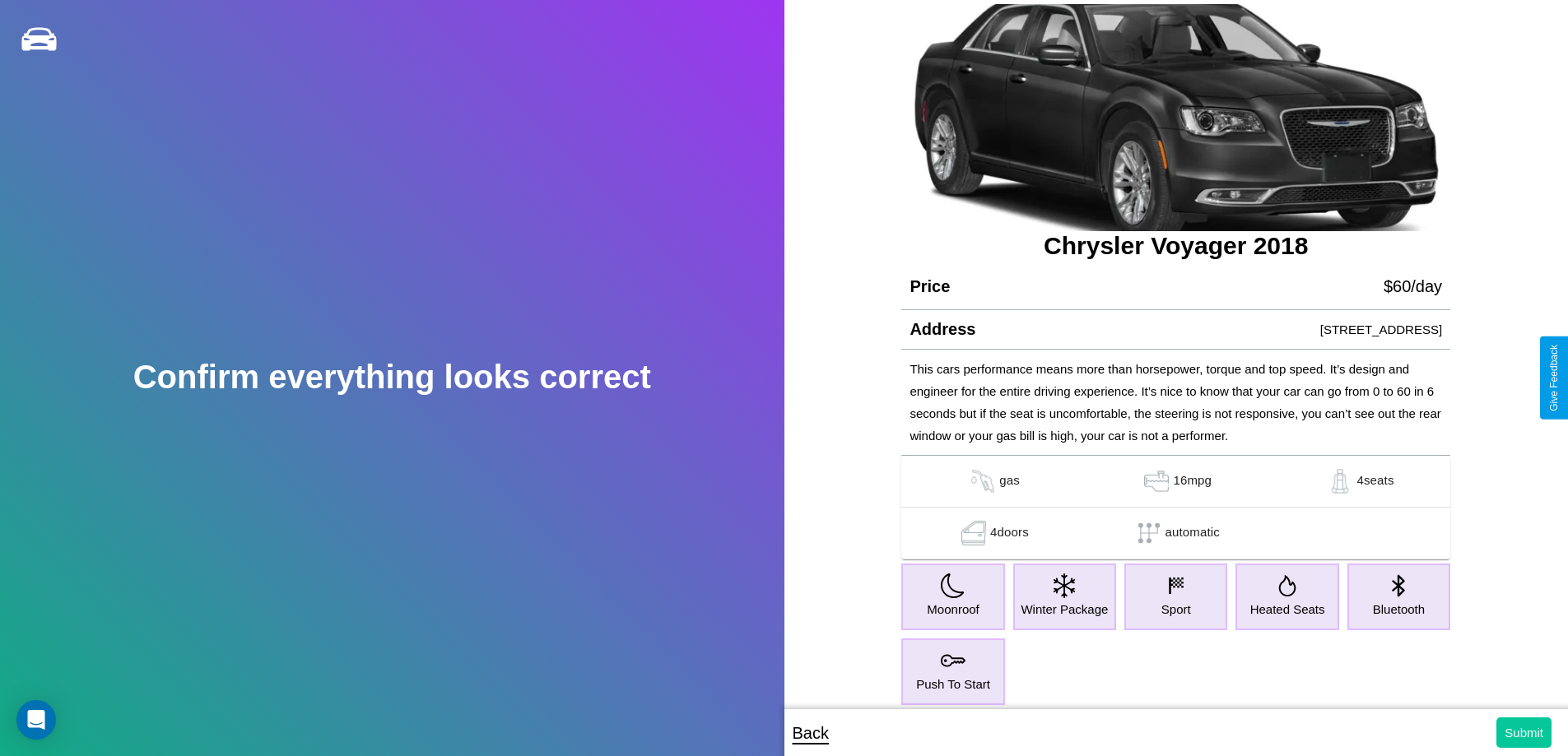
click at [1524, 732] on button "Submit" at bounding box center [1524, 733] width 55 height 31
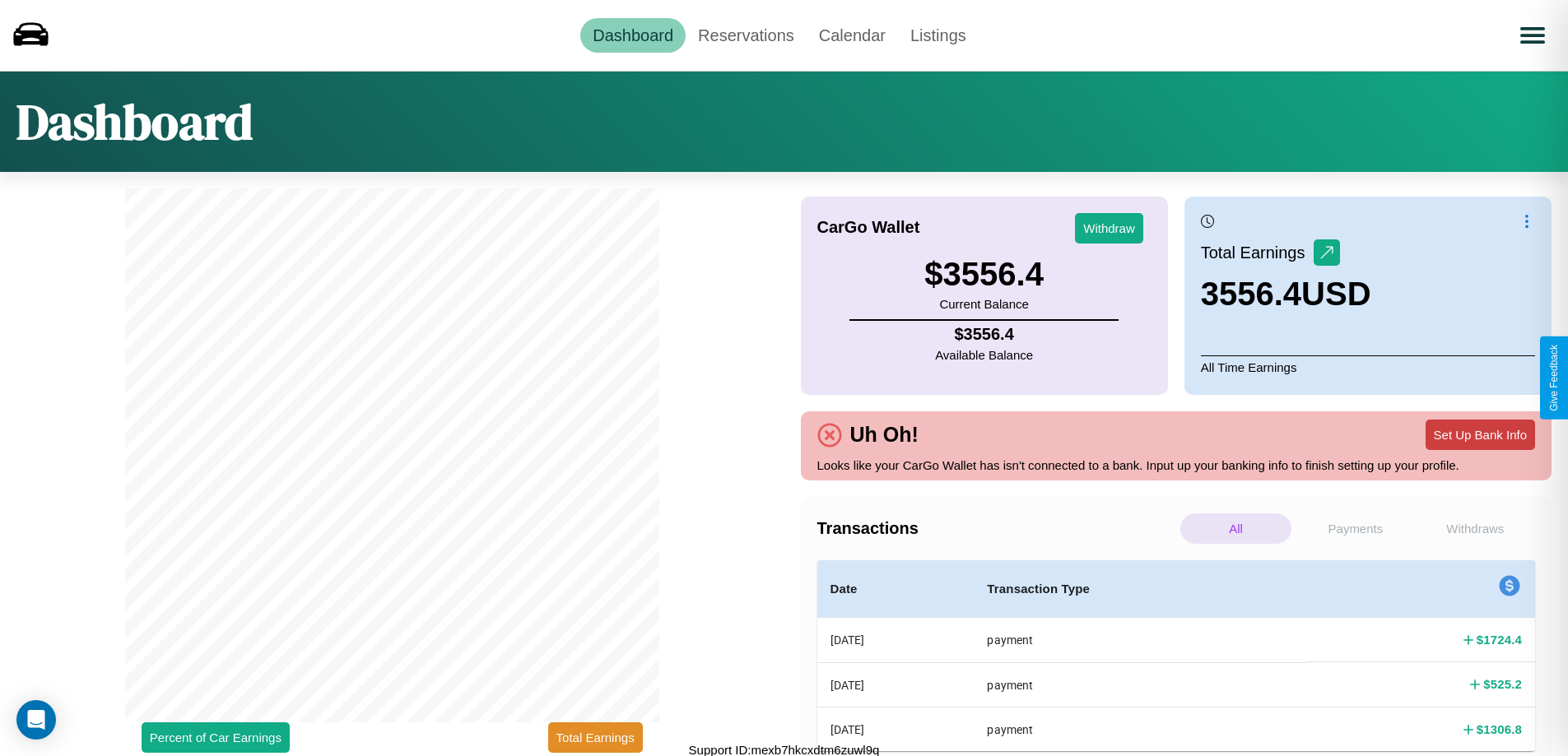
click at [1480, 435] on button "Set Up Bank Info" at bounding box center [1480, 435] width 110 height 31
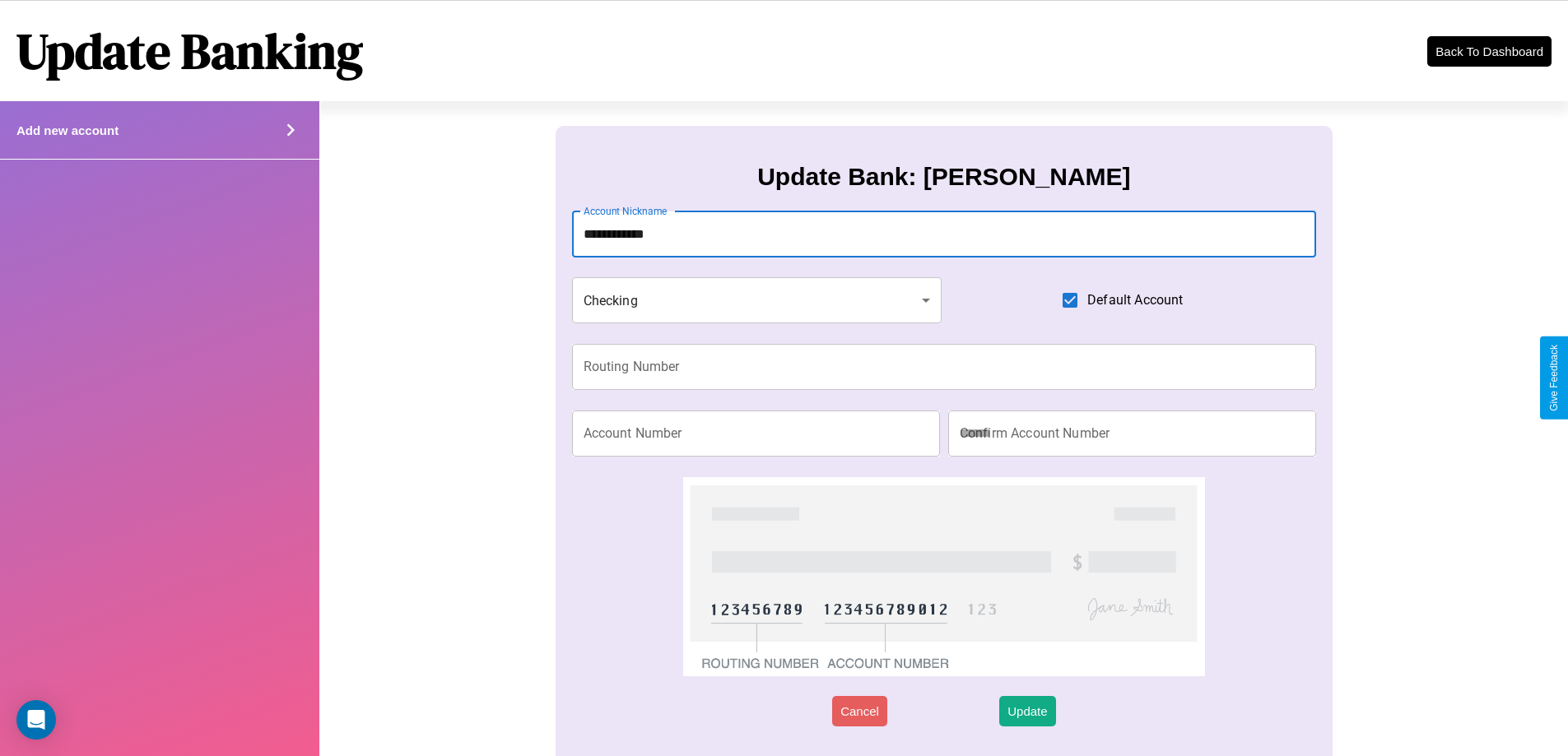
type input "**********"
